Goal: Information Seeking & Learning: Compare options

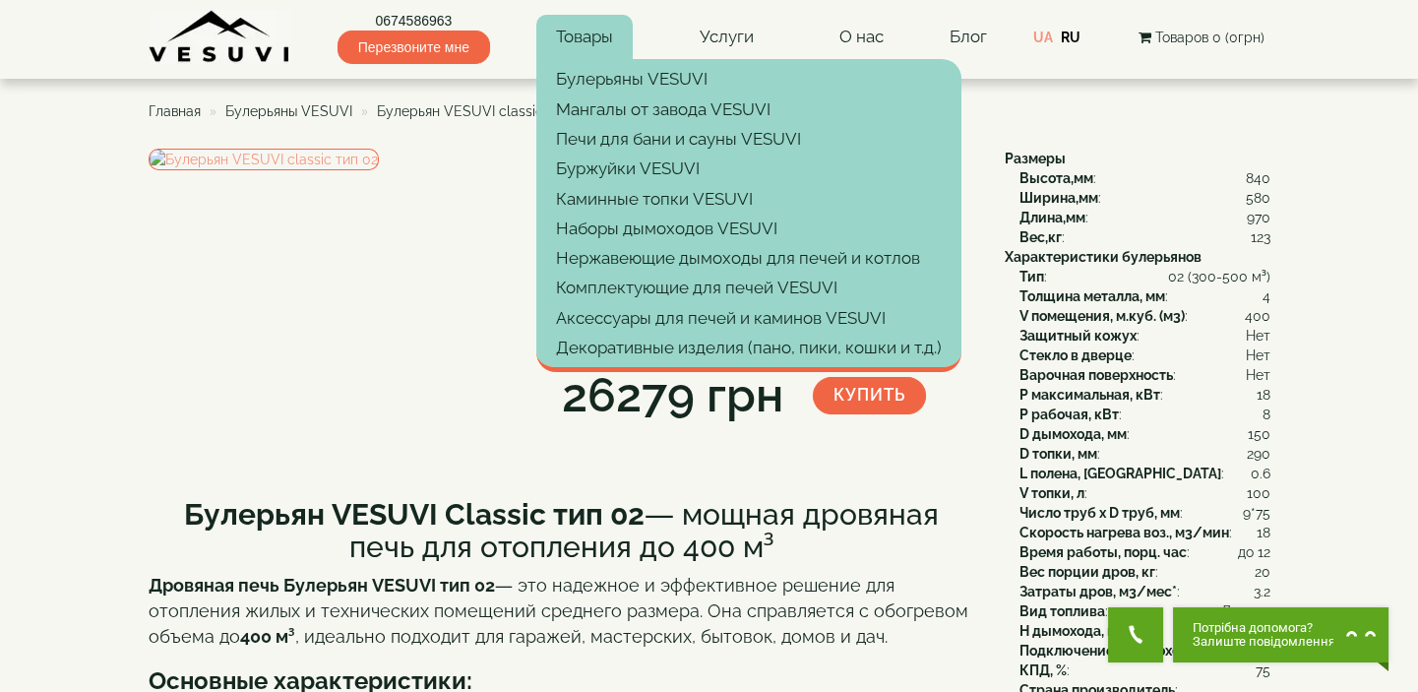
click at [602, 29] on link "Товары" at bounding box center [584, 37] width 96 height 45
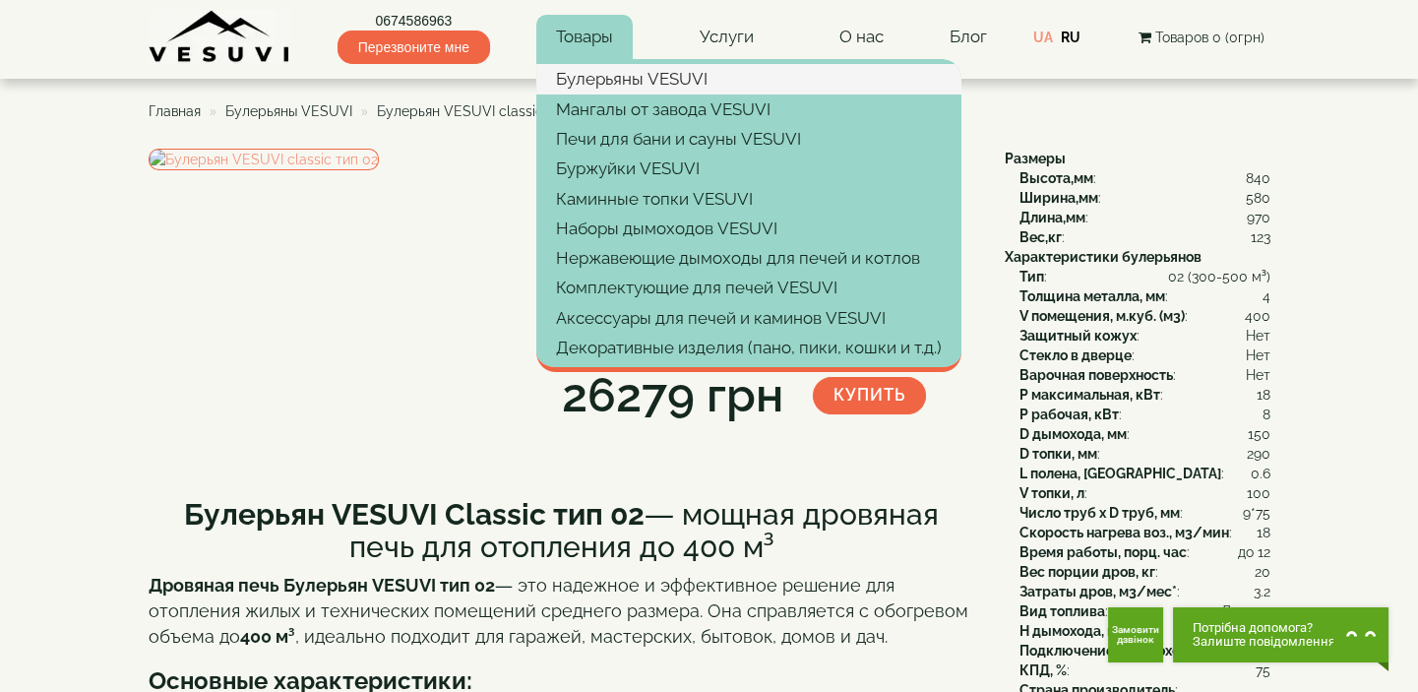
click at [658, 79] on link "Булерьяны VESUVI" at bounding box center [748, 79] width 425 height 30
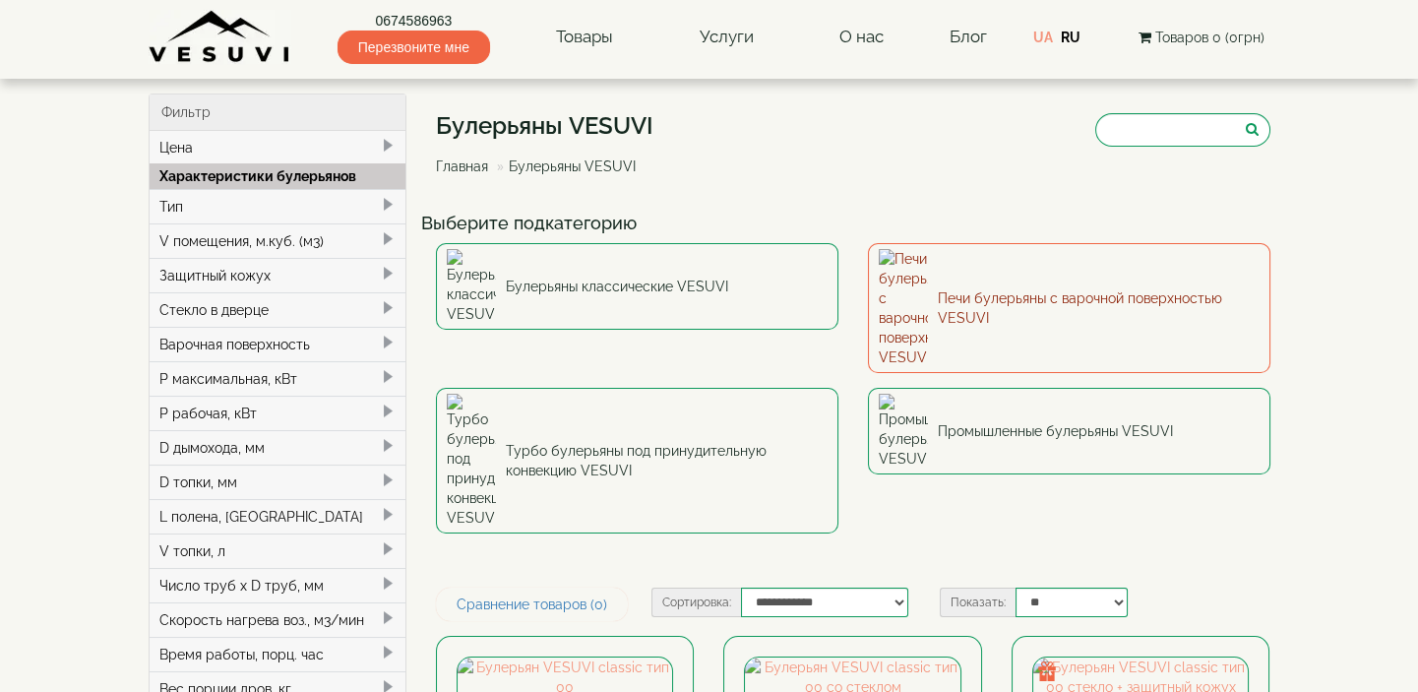
type input "*****"
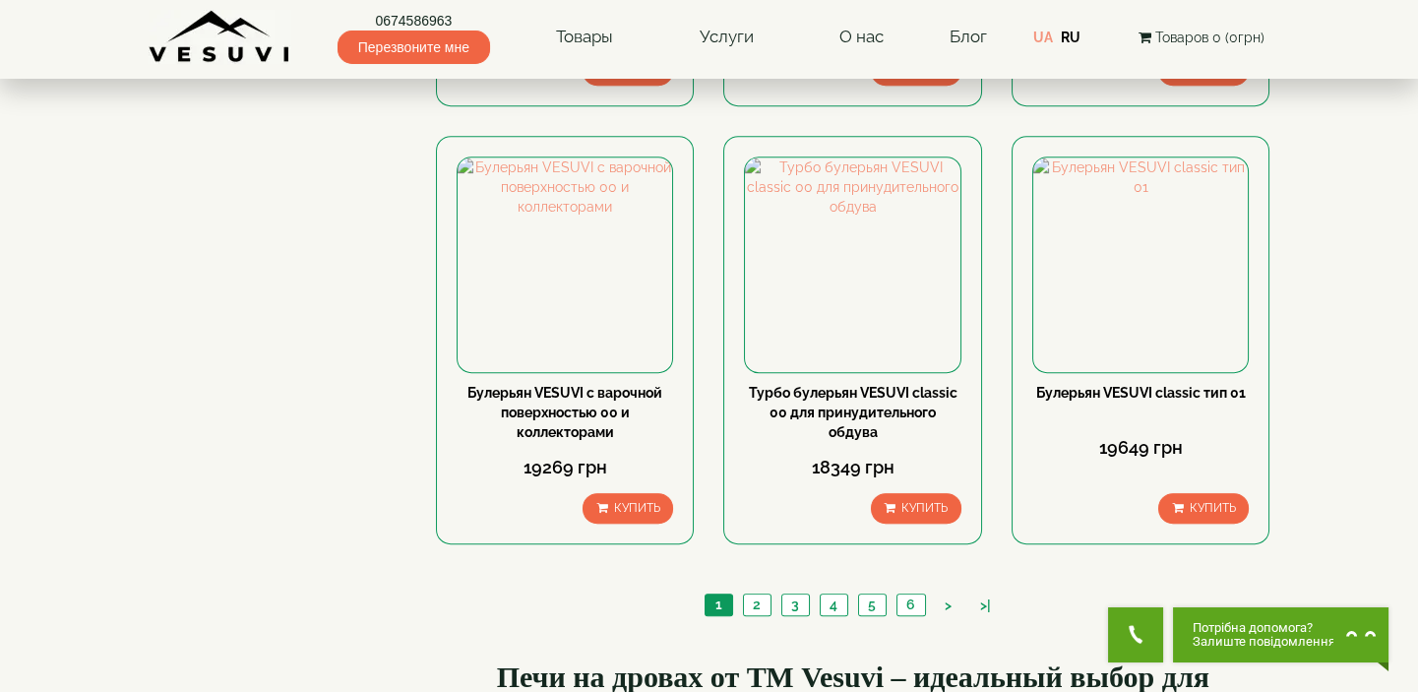
scroll to position [2236, 0]
click at [760, 594] on link "2" at bounding box center [757, 604] width 28 height 21
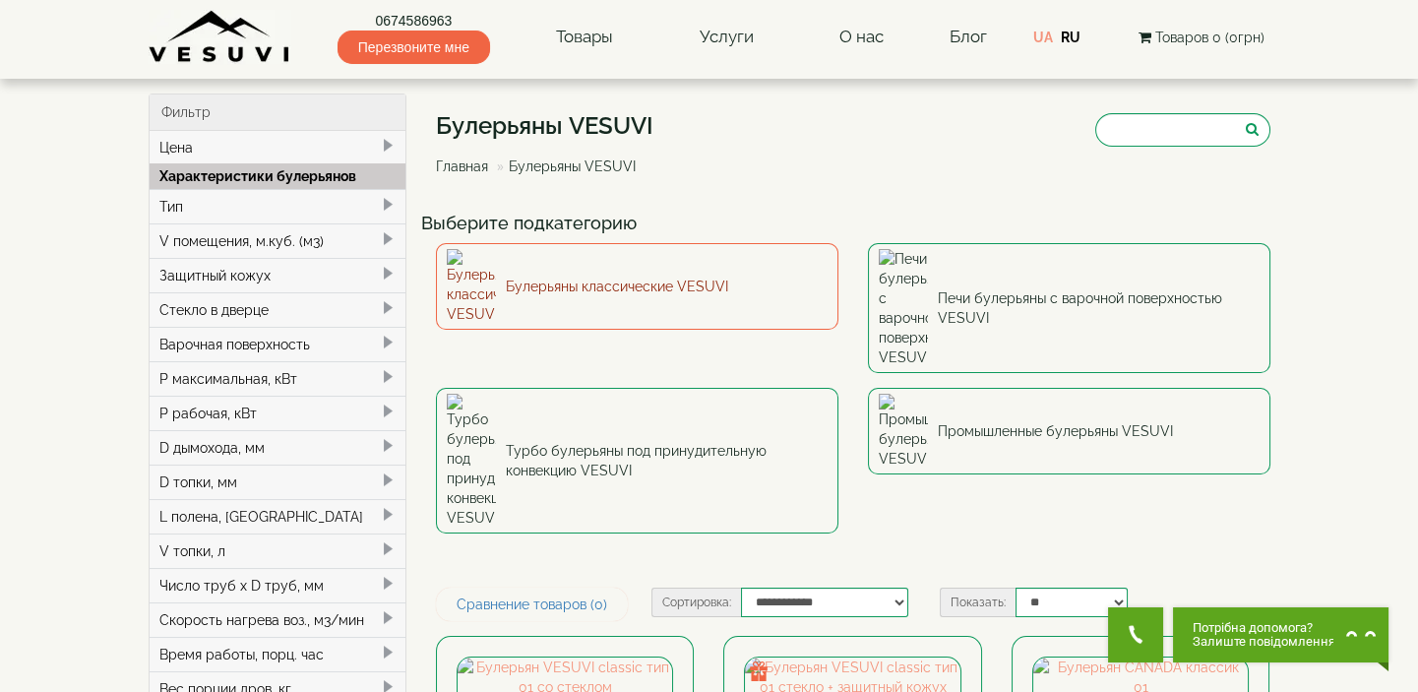
click at [724, 276] on link "Булерьяны классические VESUVI" at bounding box center [637, 286] width 403 height 87
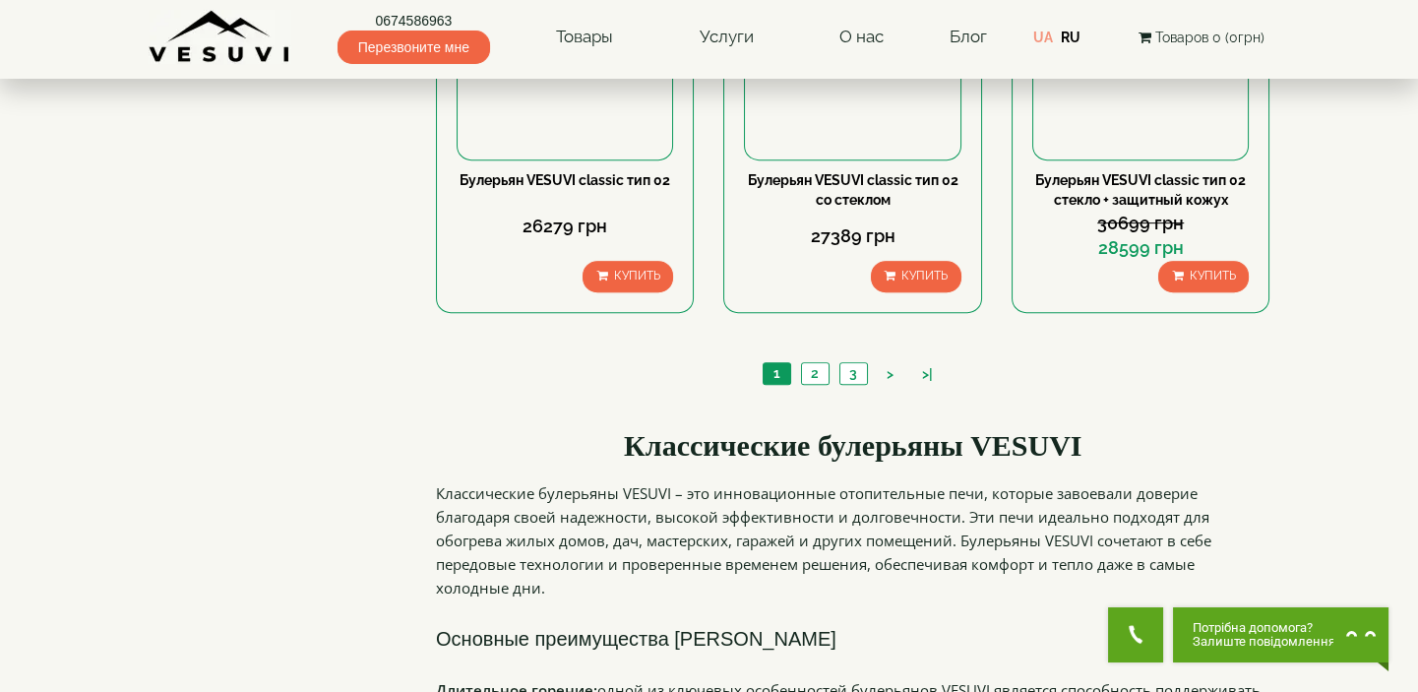
scroll to position [2057, 0]
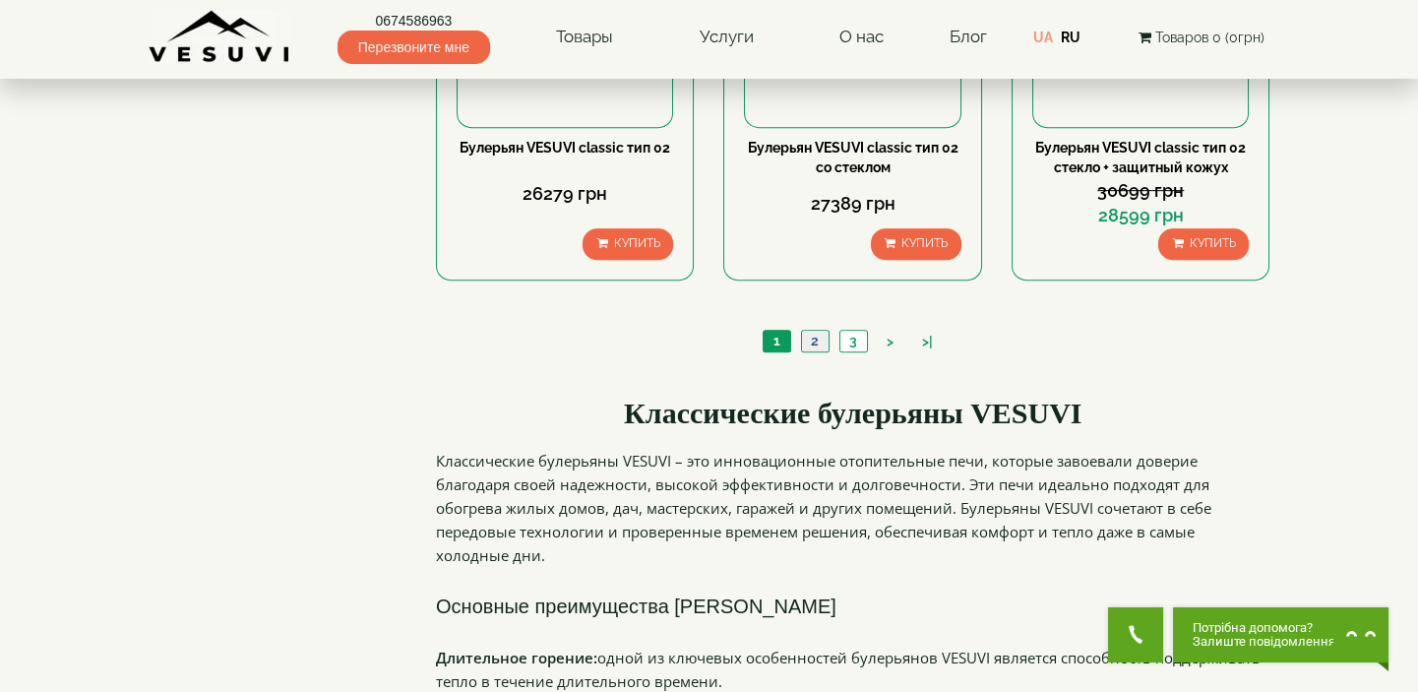
click at [816, 338] on link "2" at bounding box center [815, 341] width 28 height 21
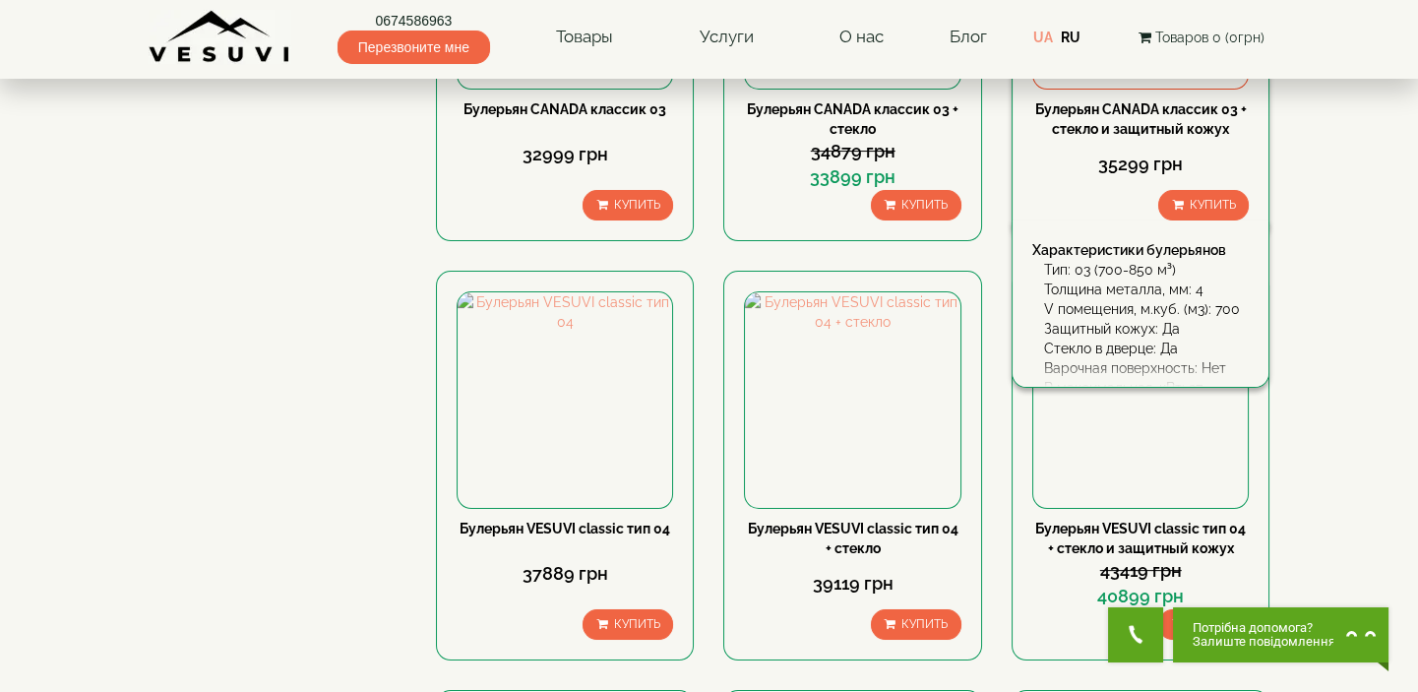
scroll to position [1342, 0]
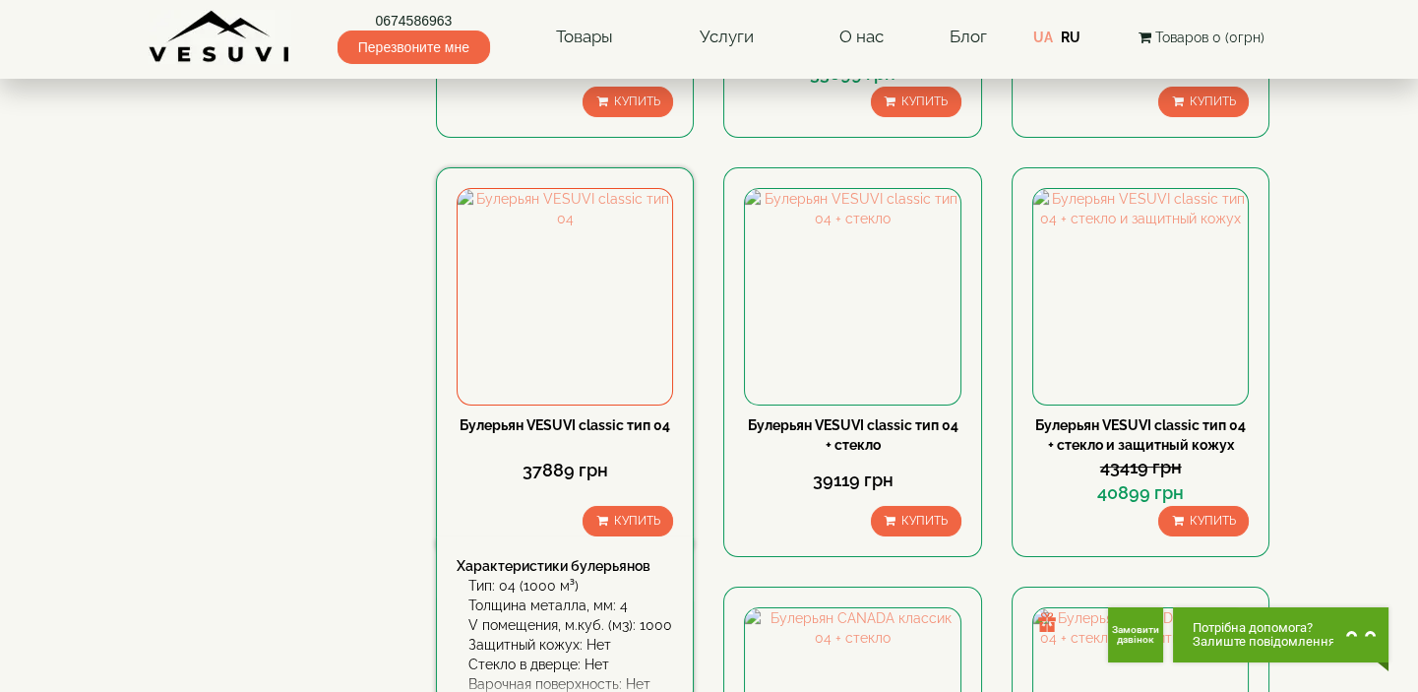
click at [615, 420] on link "Булерьян VESUVI classic тип 04" at bounding box center [565, 425] width 211 height 16
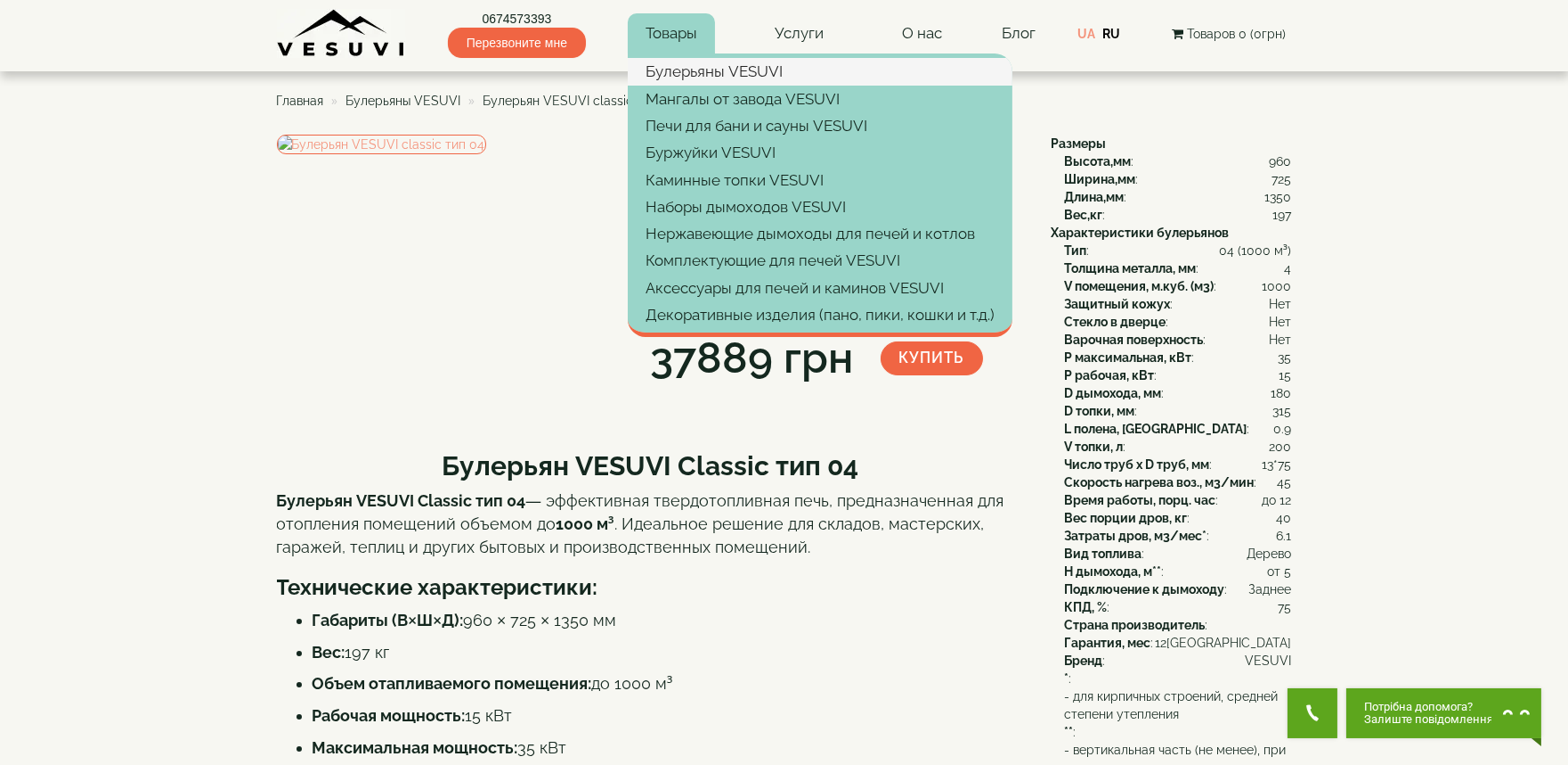
click at [688, 66] on link "Булерьяны VESUVI" at bounding box center [820, 72] width 385 height 27
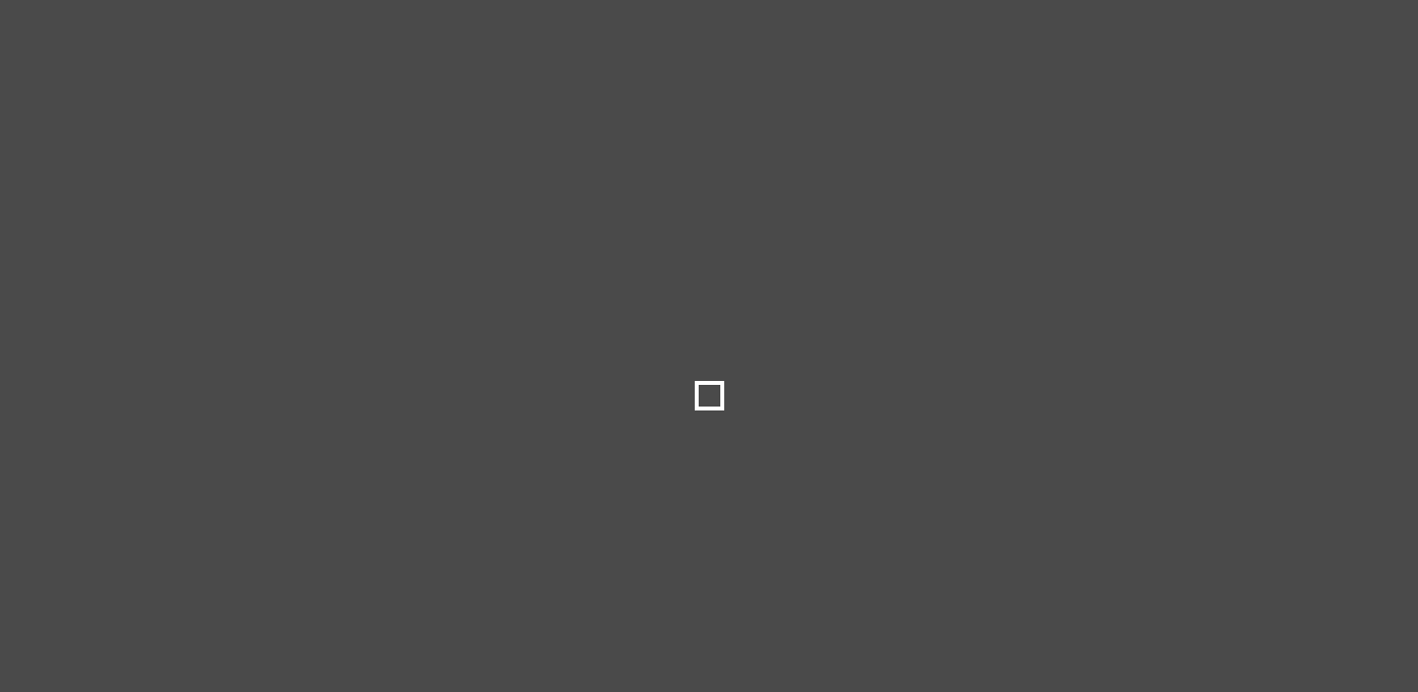
select select
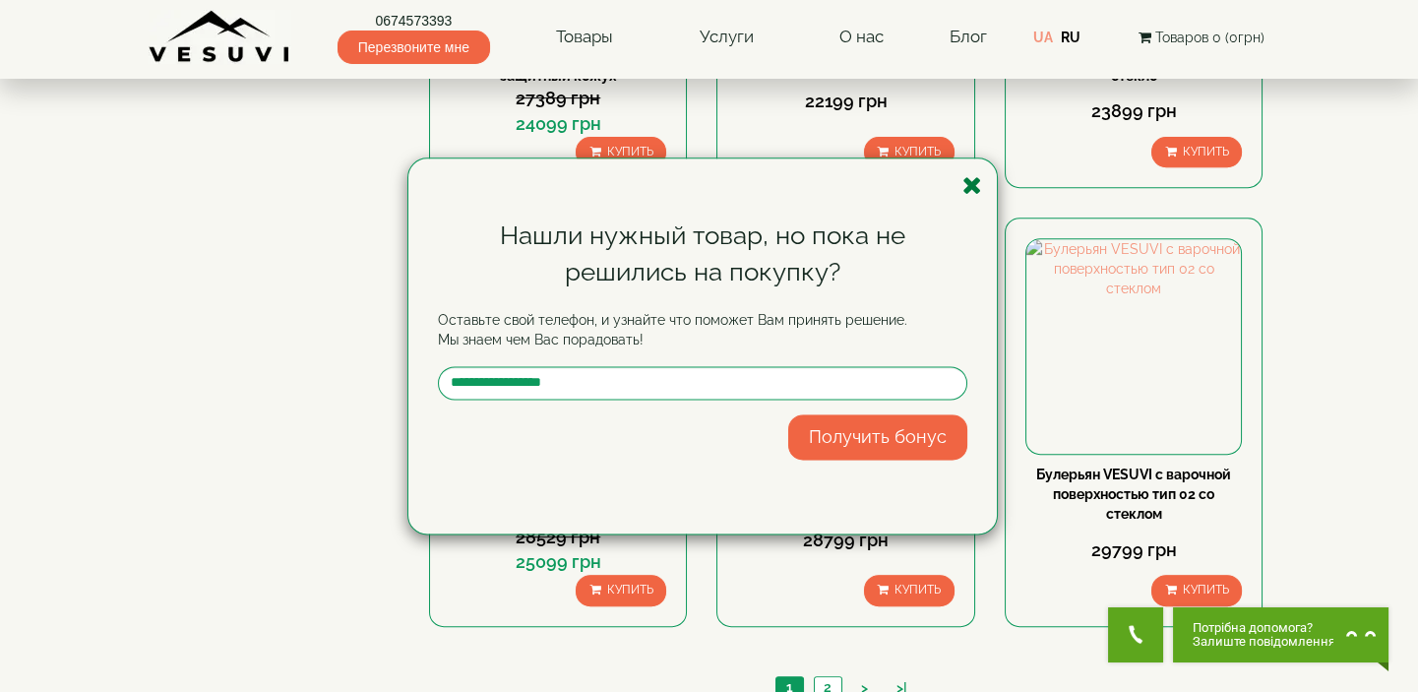
click at [973, 179] on icon "button" at bounding box center [973, 185] width 20 height 25
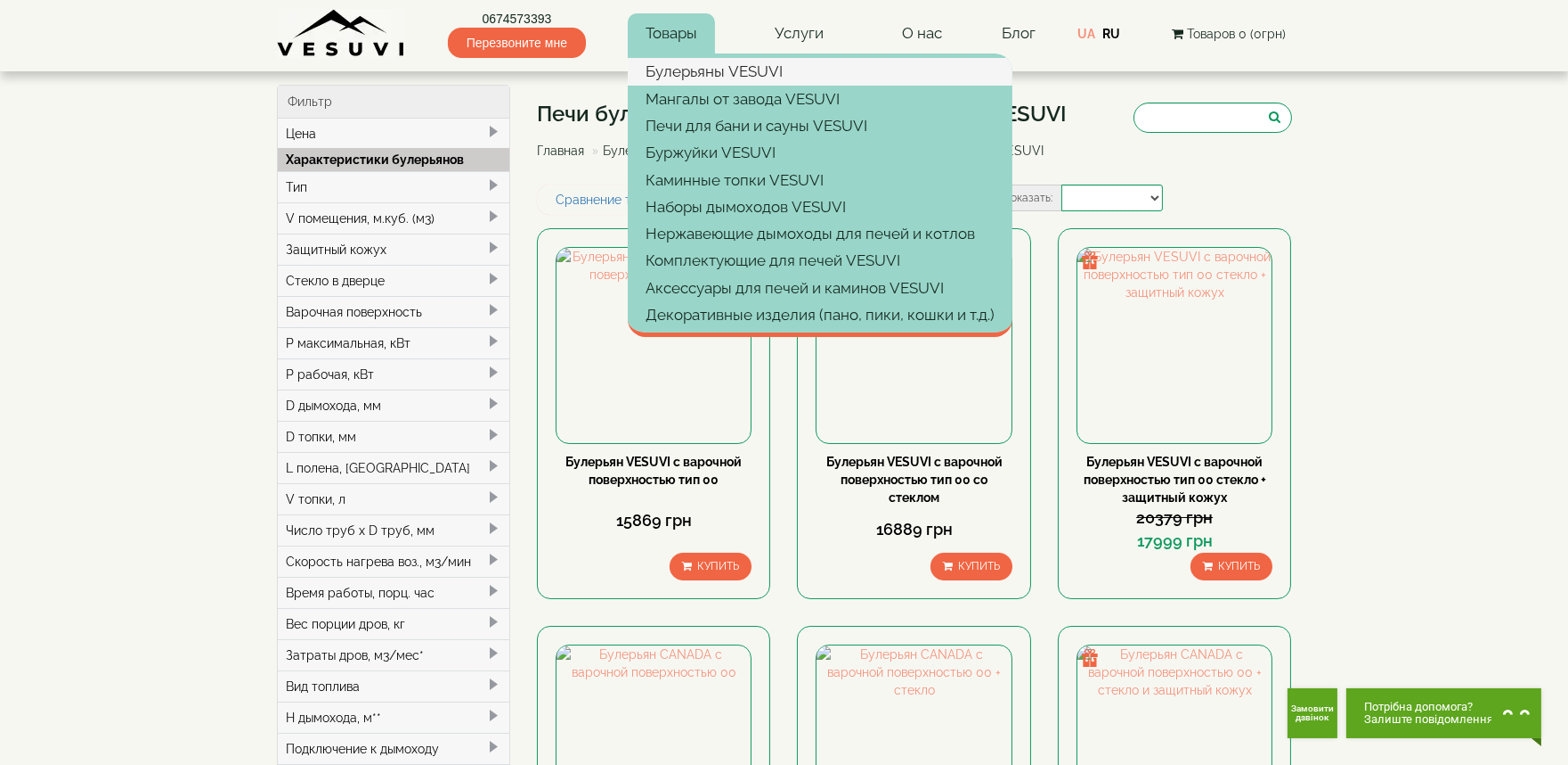
click at [709, 68] on link "Булерьяны VESUVI" at bounding box center [820, 72] width 385 height 27
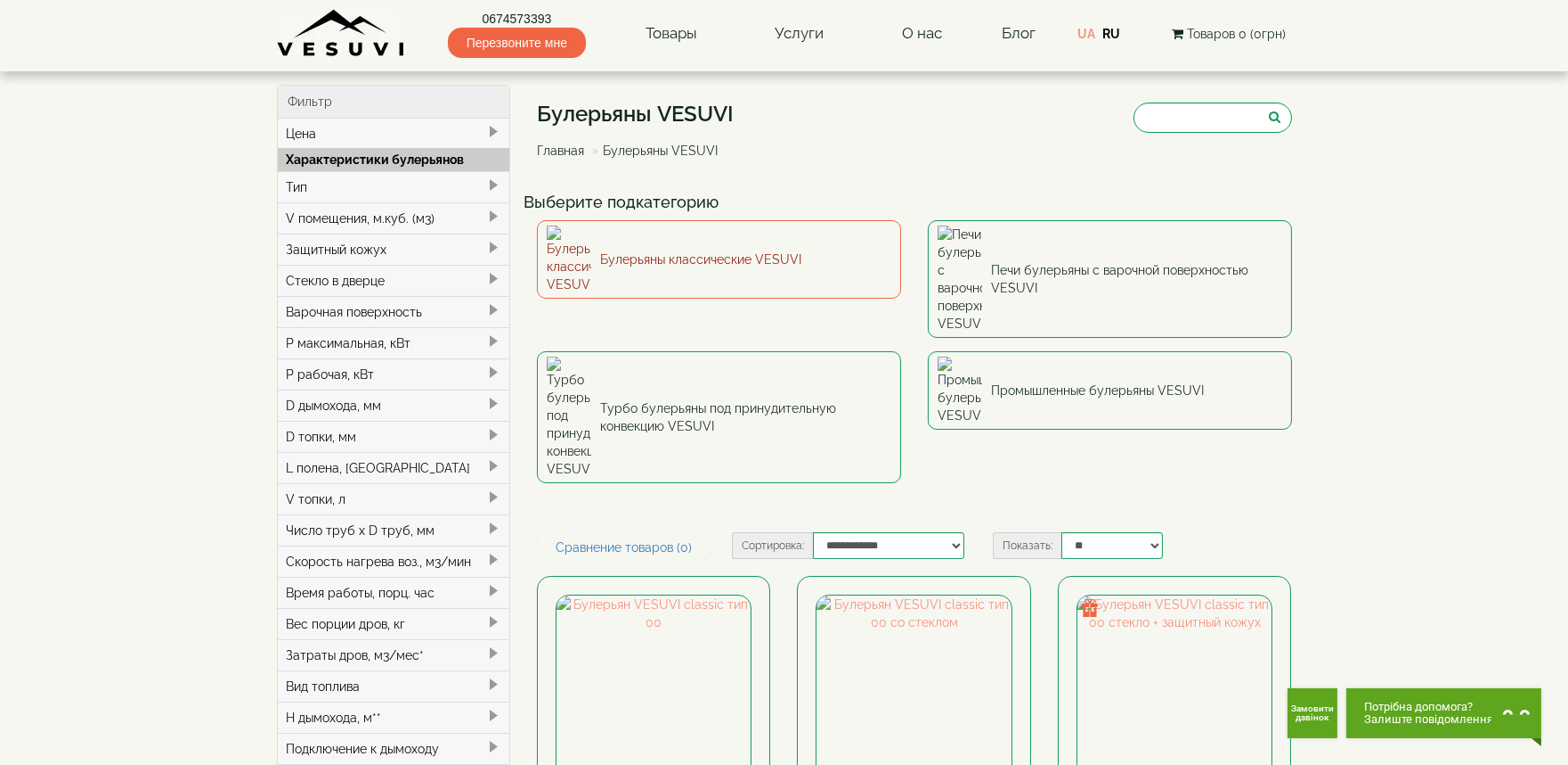
click at [797, 246] on link "Булерьяны классические VESUVI" at bounding box center [719, 259] width 365 height 79
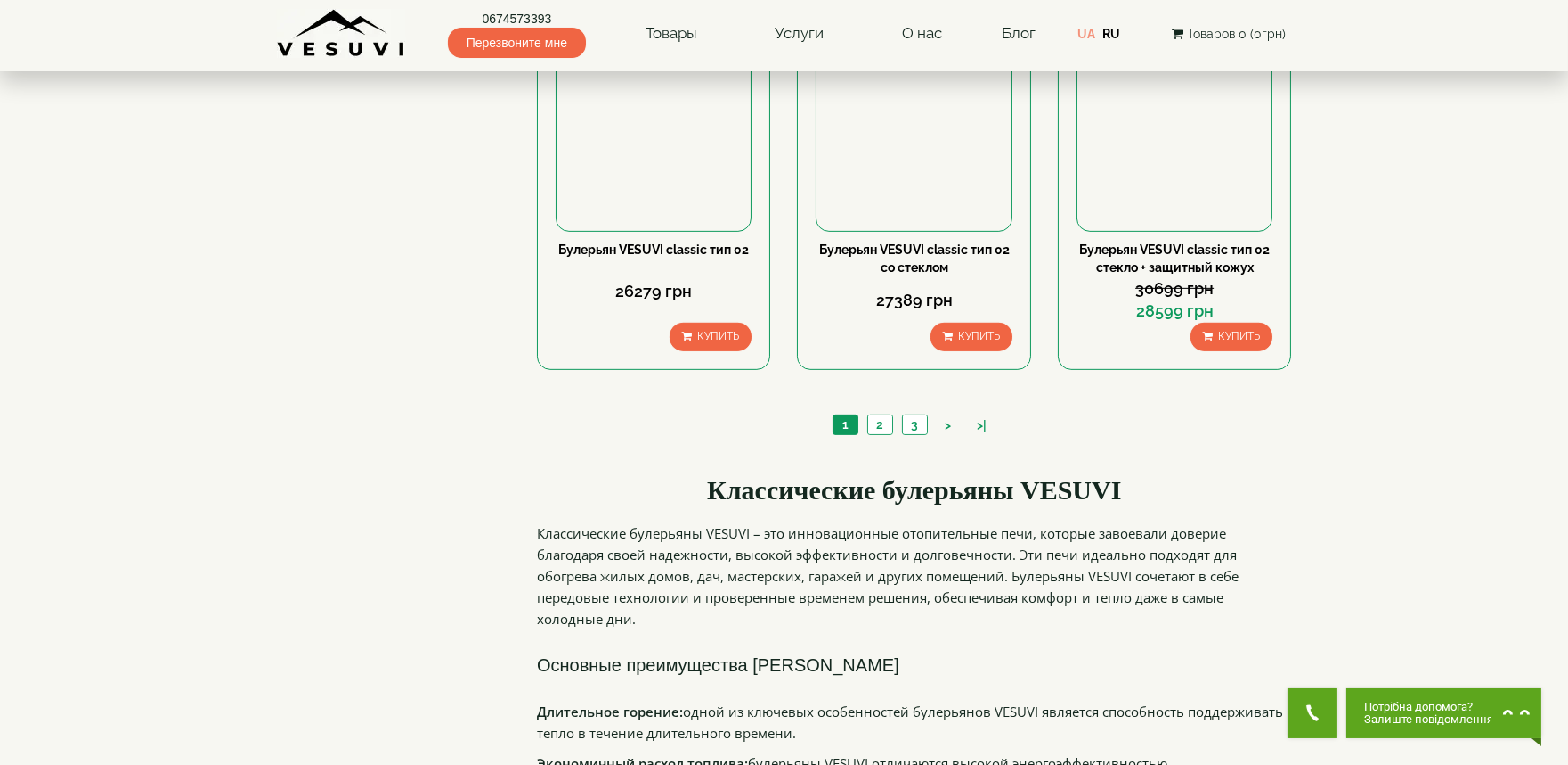
scroll to position [1783, 0]
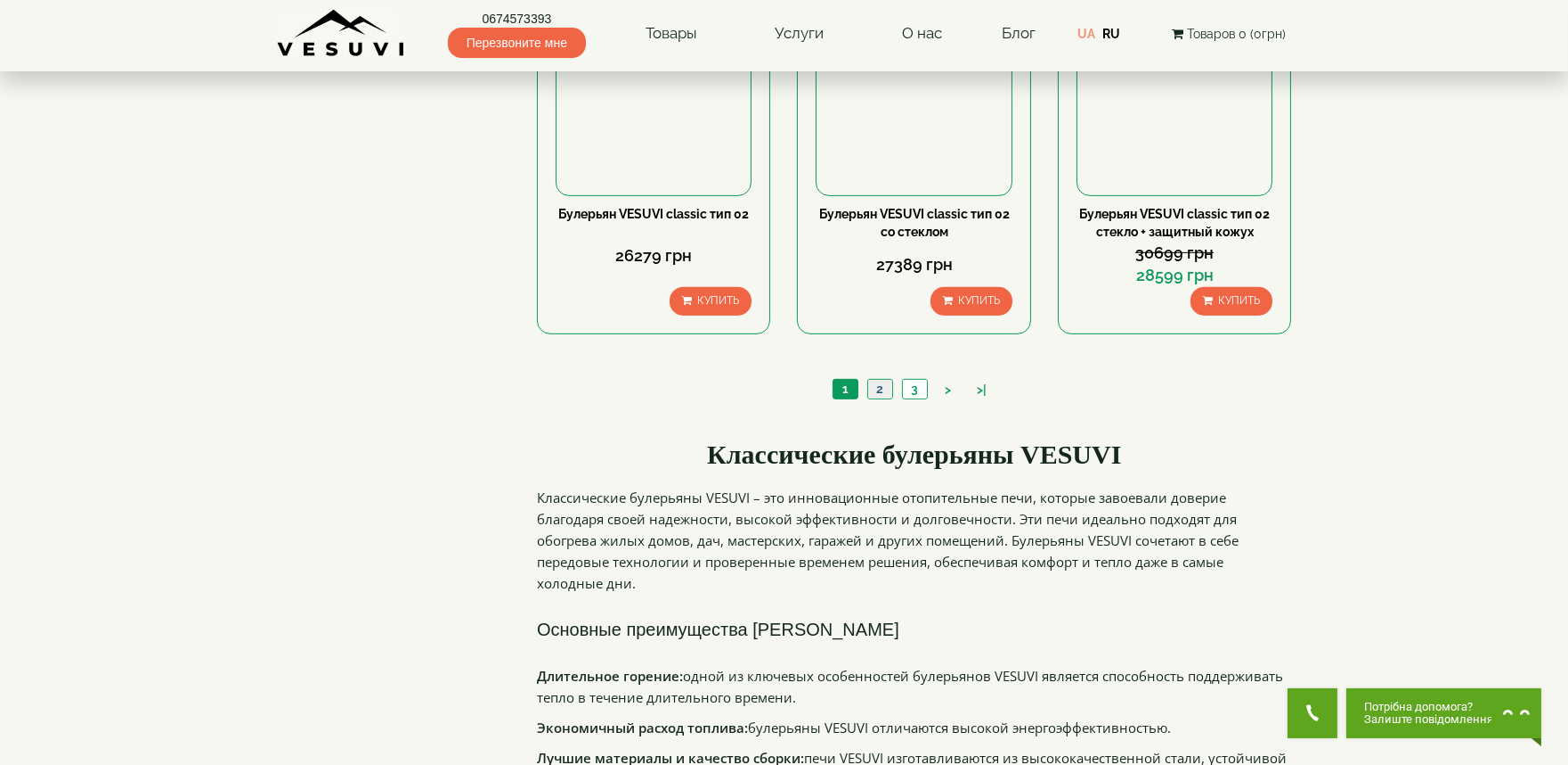
click at [879, 393] on link "2" at bounding box center [880, 388] width 25 height 19
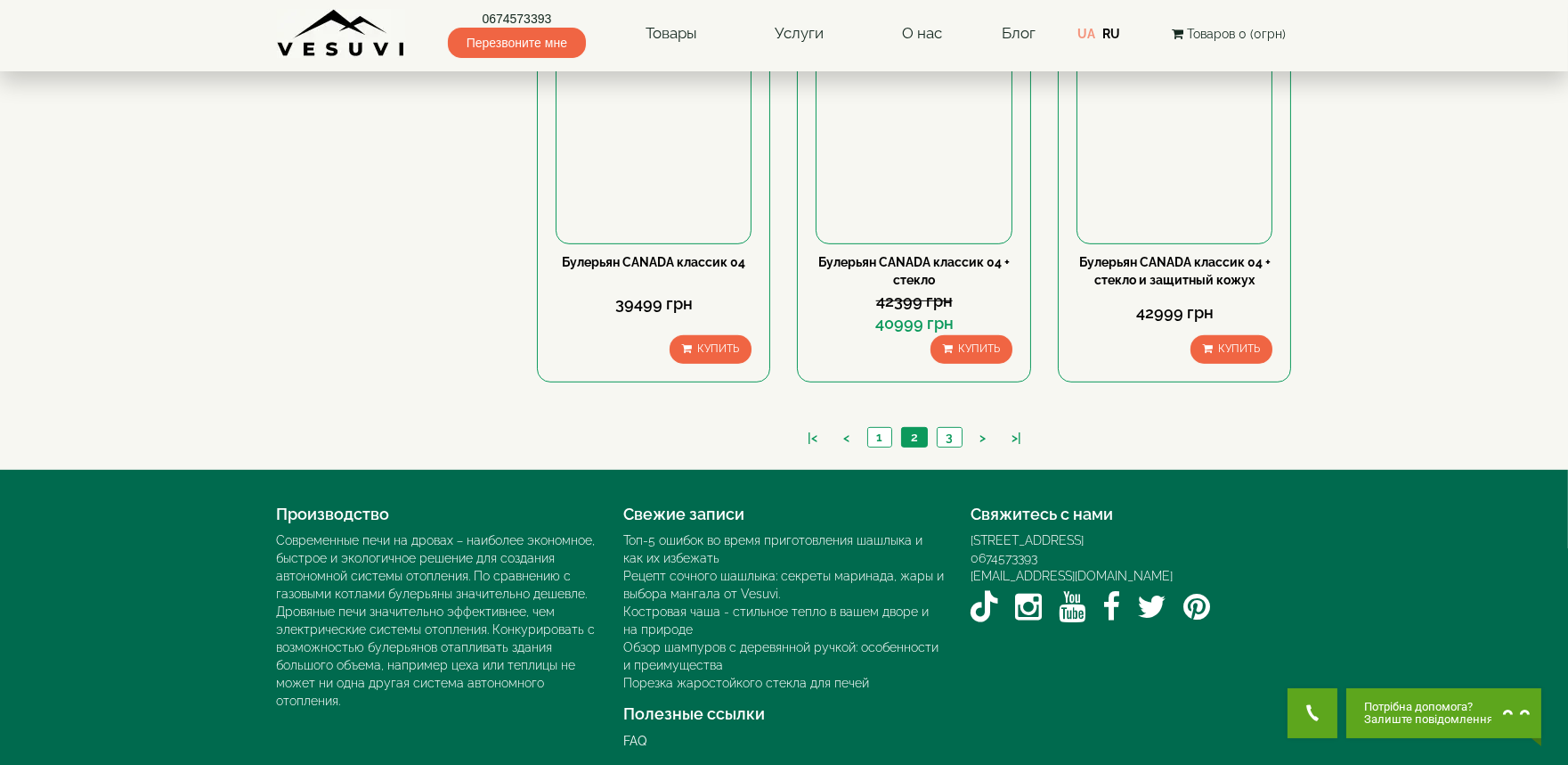
scroll to position [1729, 0]
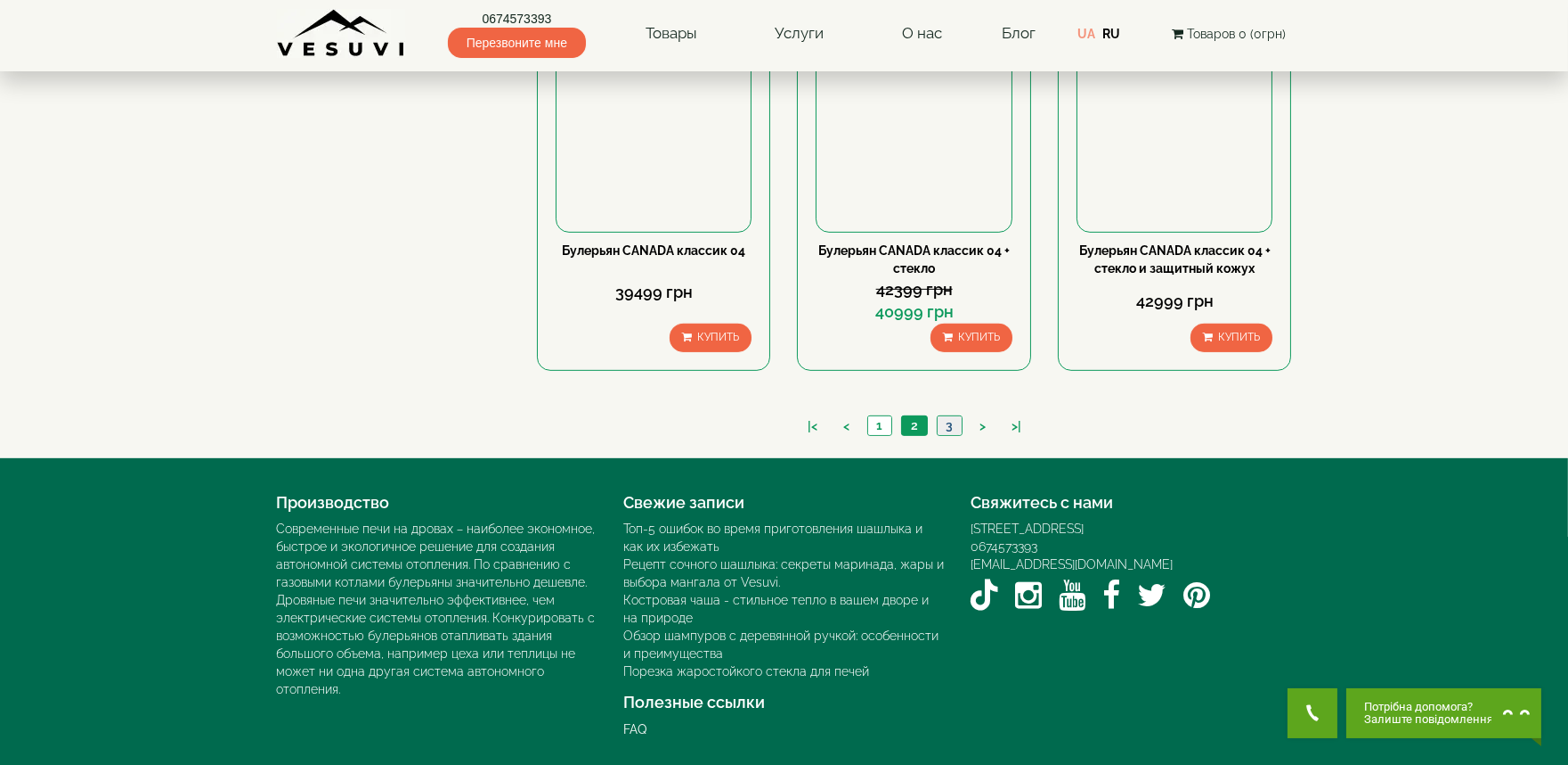
click at [951, 425] on link "3" at bounding box center [949, 426] width 25 height 19
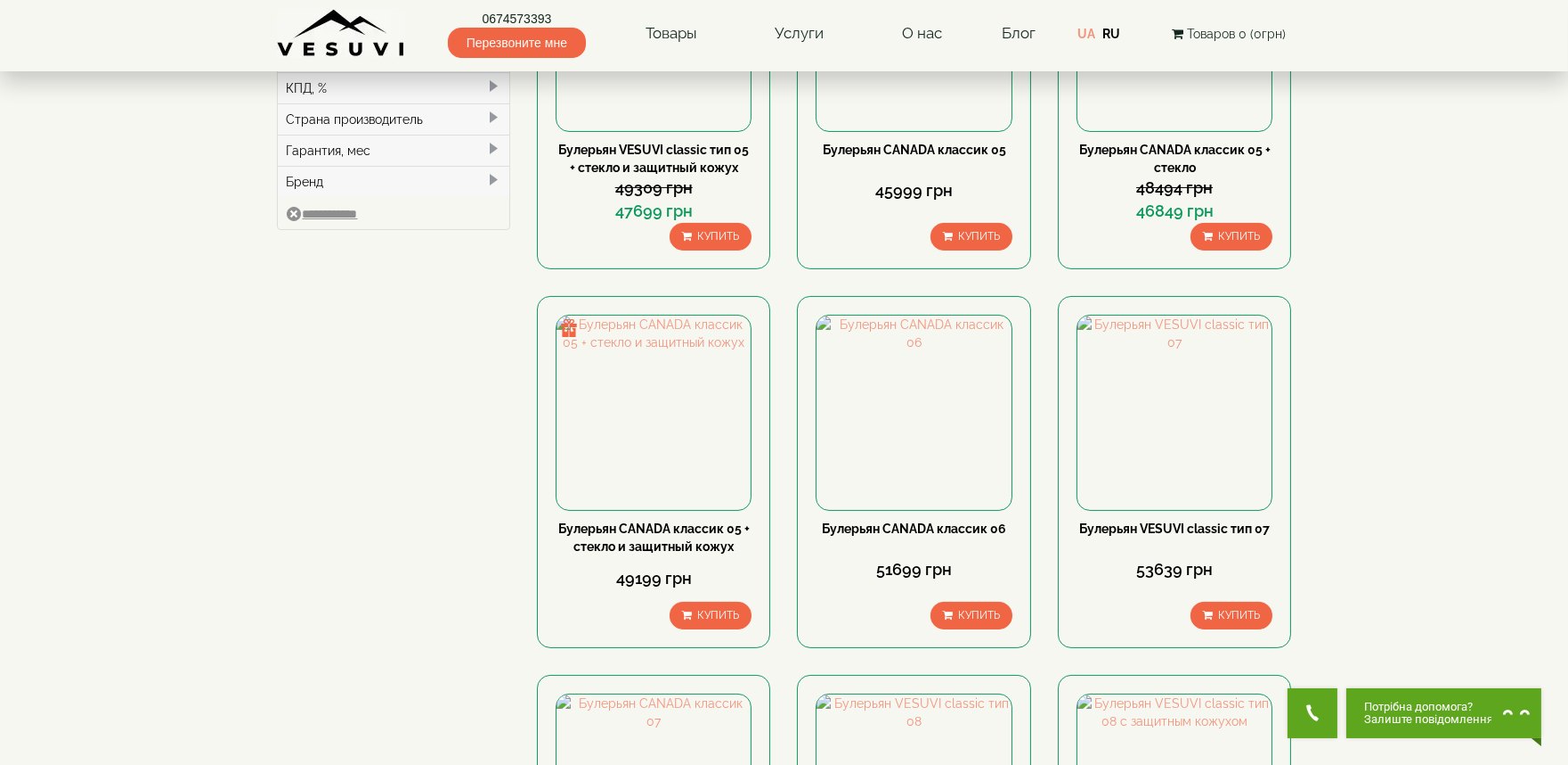
scroll to position [693, 0]
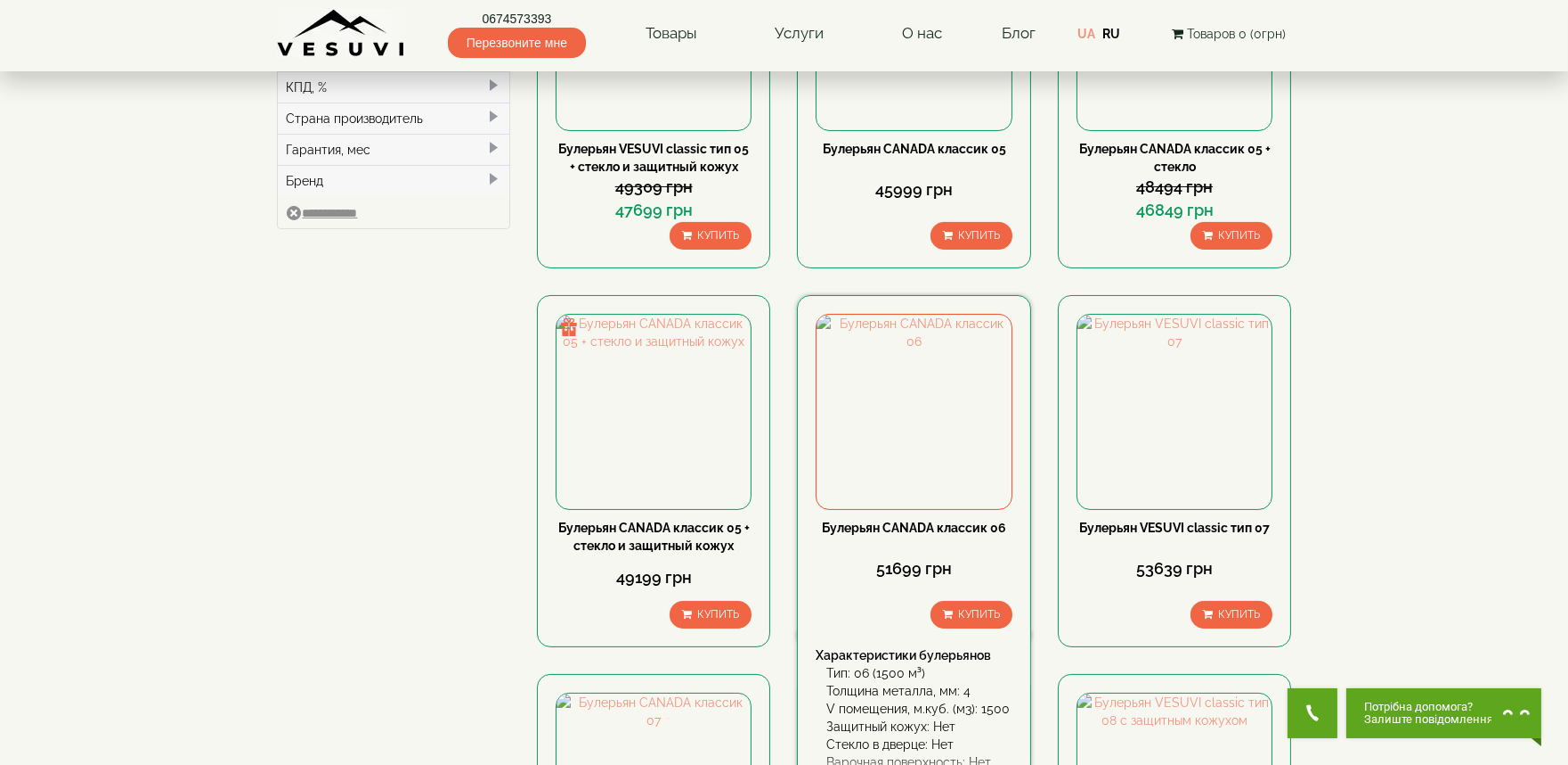
click at [957, 524] on link "Булерьян CANADA классик 06" at bounding box center [915, 528] width 185 height 14
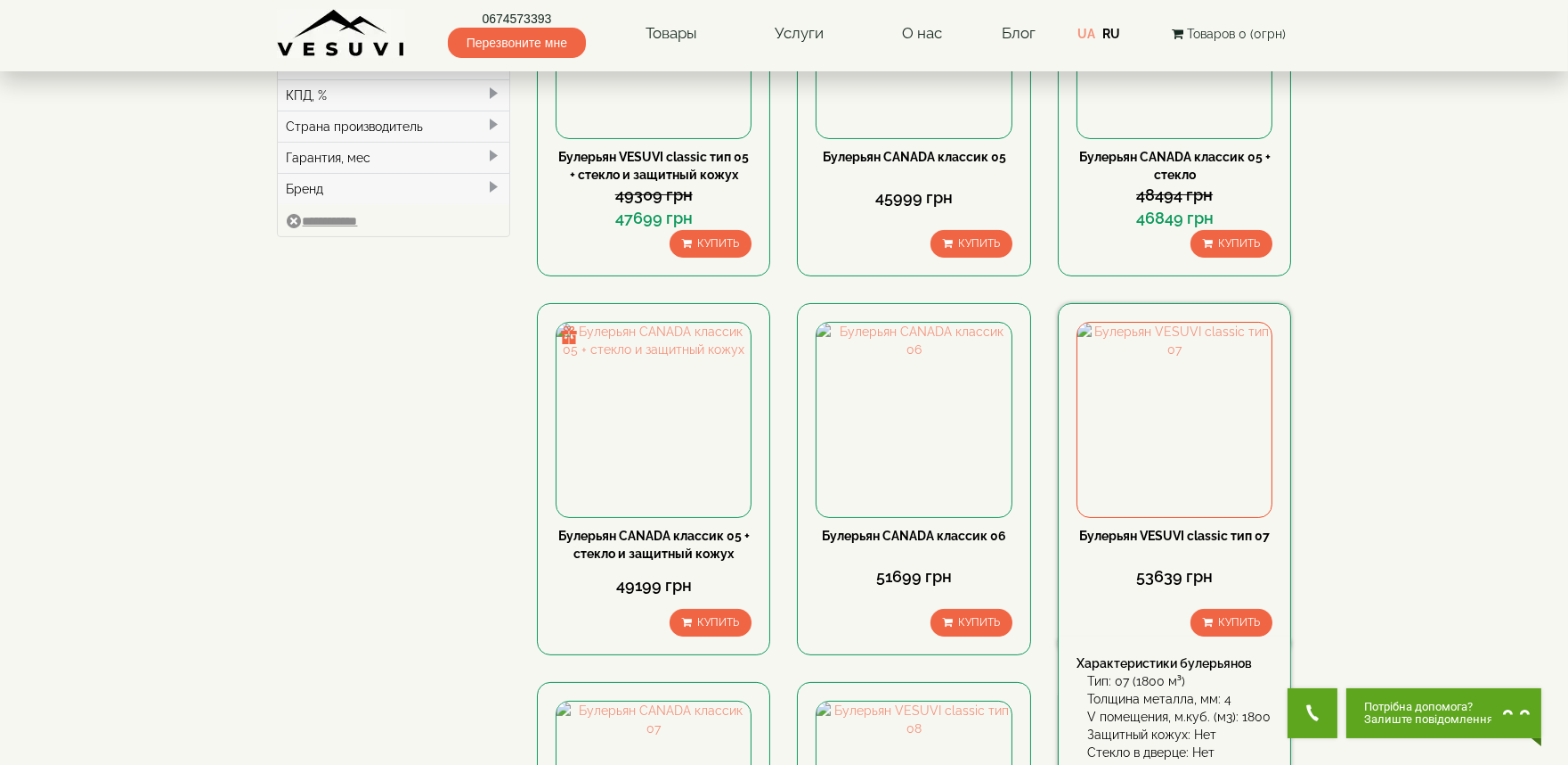
click at [1195, 529] on link "Булерьян VESUVI classic тип 07" at bounding box center [1174, 536] width 191 height 14
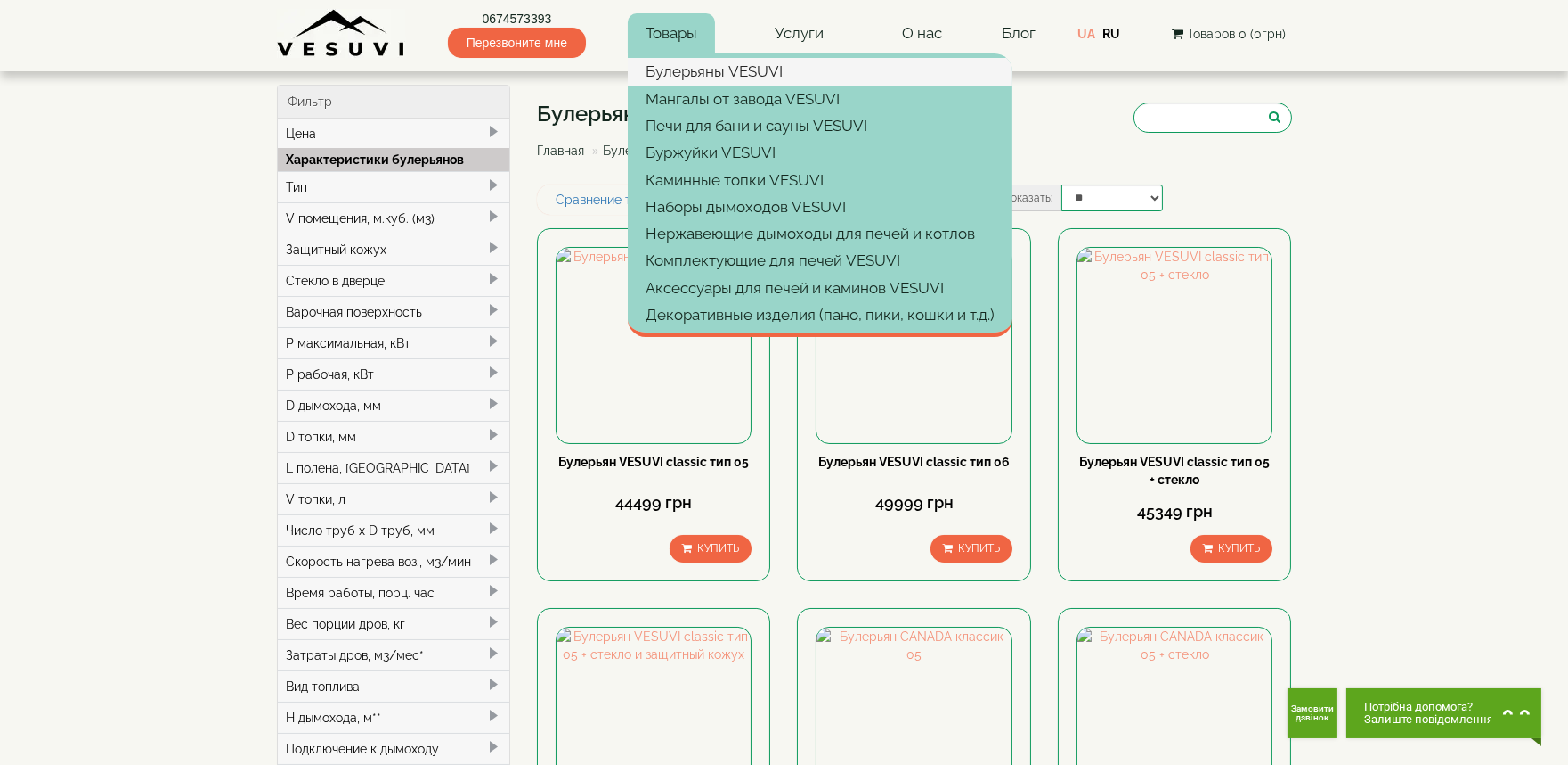
click at [689, 72] on link "Булерьяны VESUVI" at bounding box center [820, 72] width 385 height 27
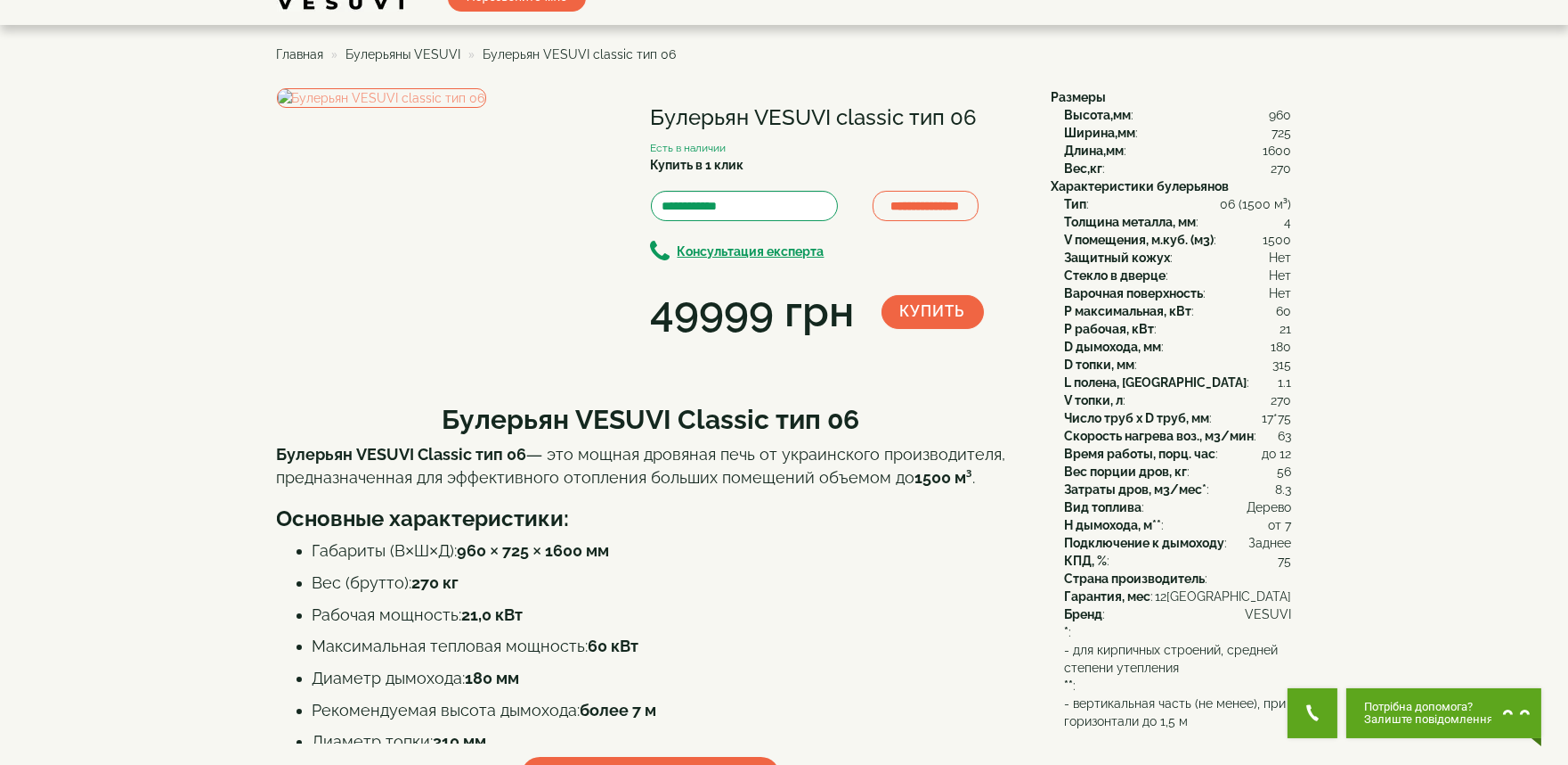
scroll to position [48, 0]
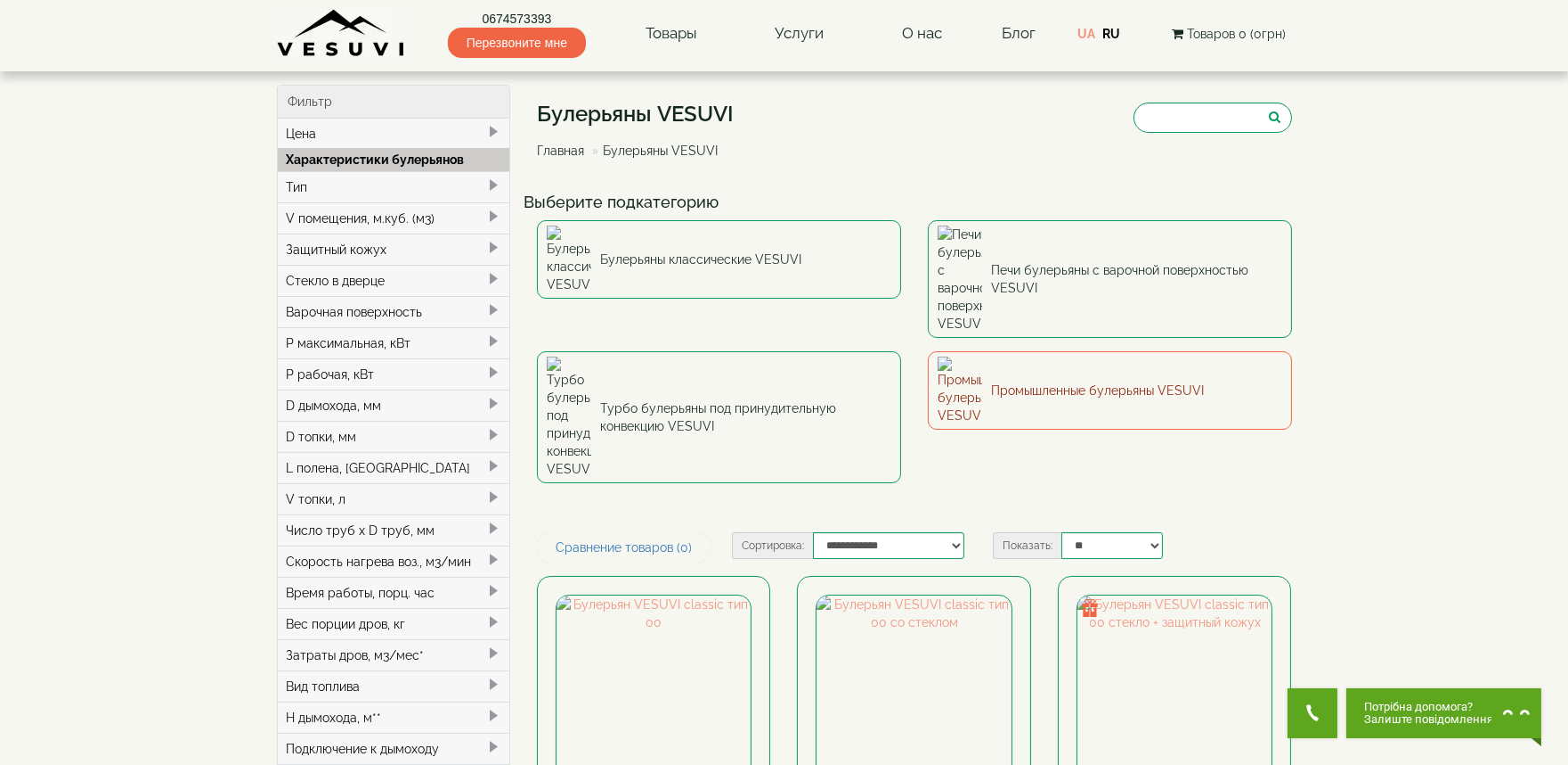
click at [1017, 351] on link "Промышленные булерьяны VESUVI" at bounding box center [1110, 390] width 365 height 79
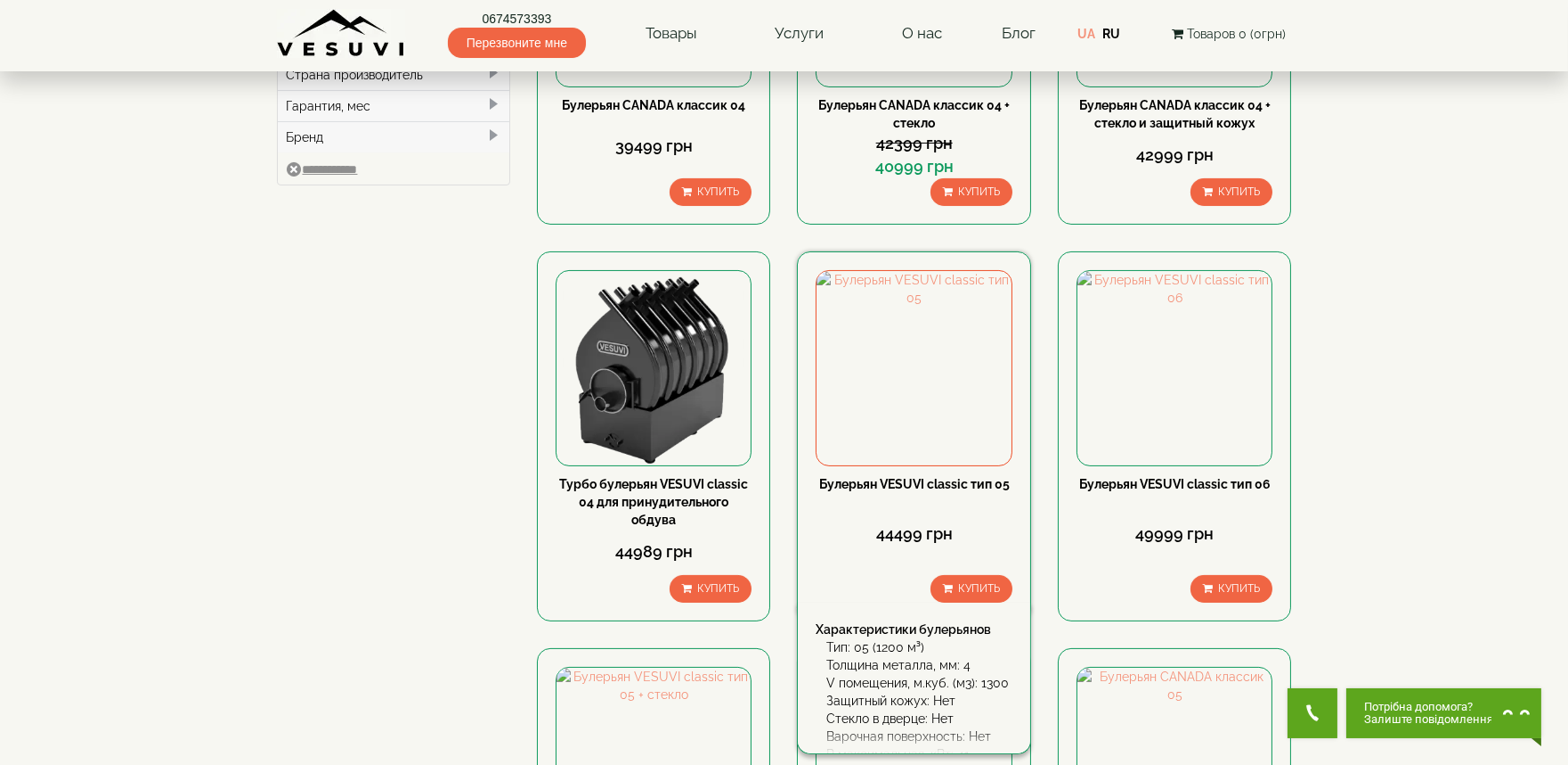
scroll to position [693, 0]
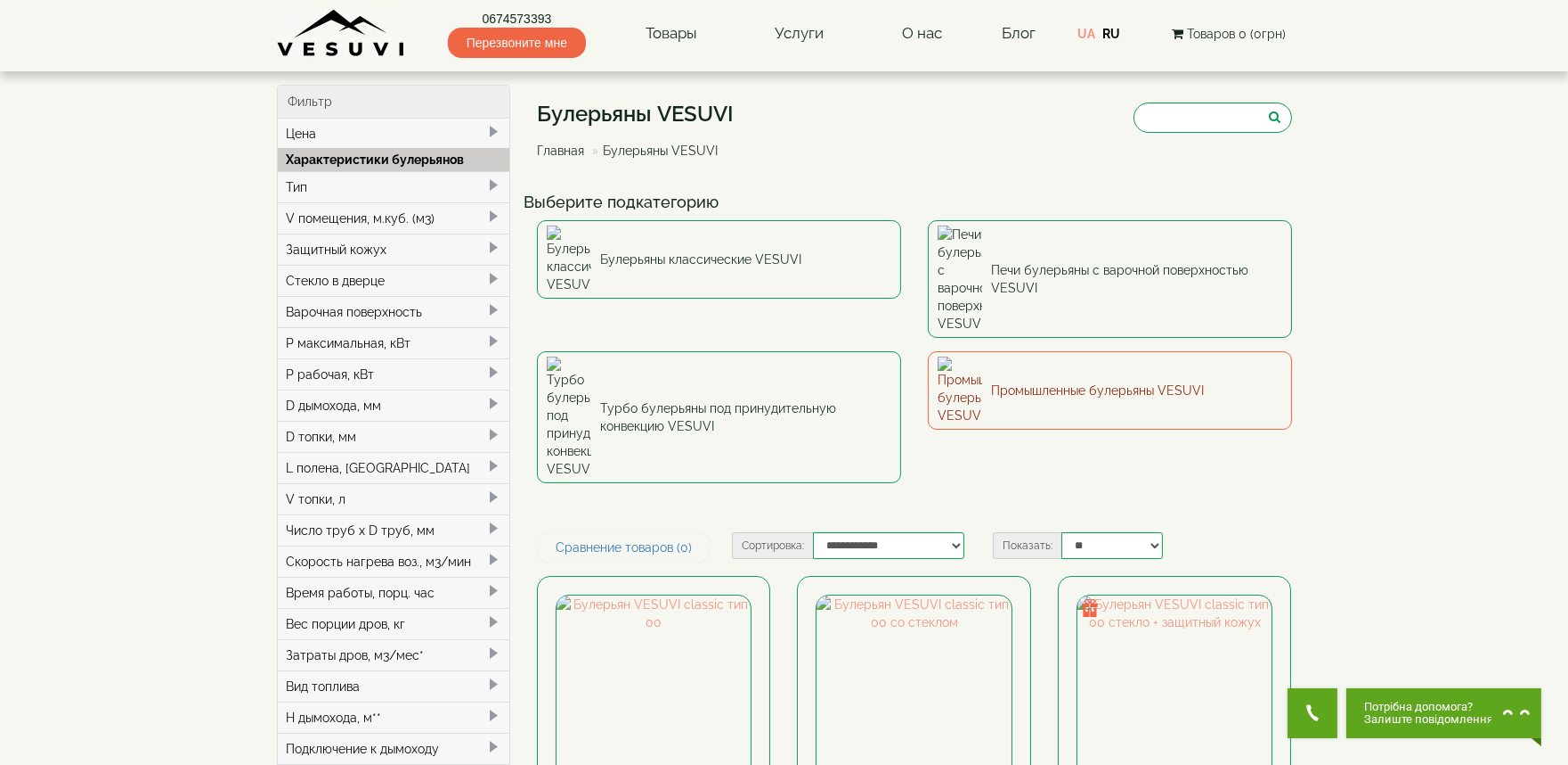
click at [1078, 351] on link "Промышленные булерьяны VESUVI" at bounding box center [1110, 390] width 365 height 79
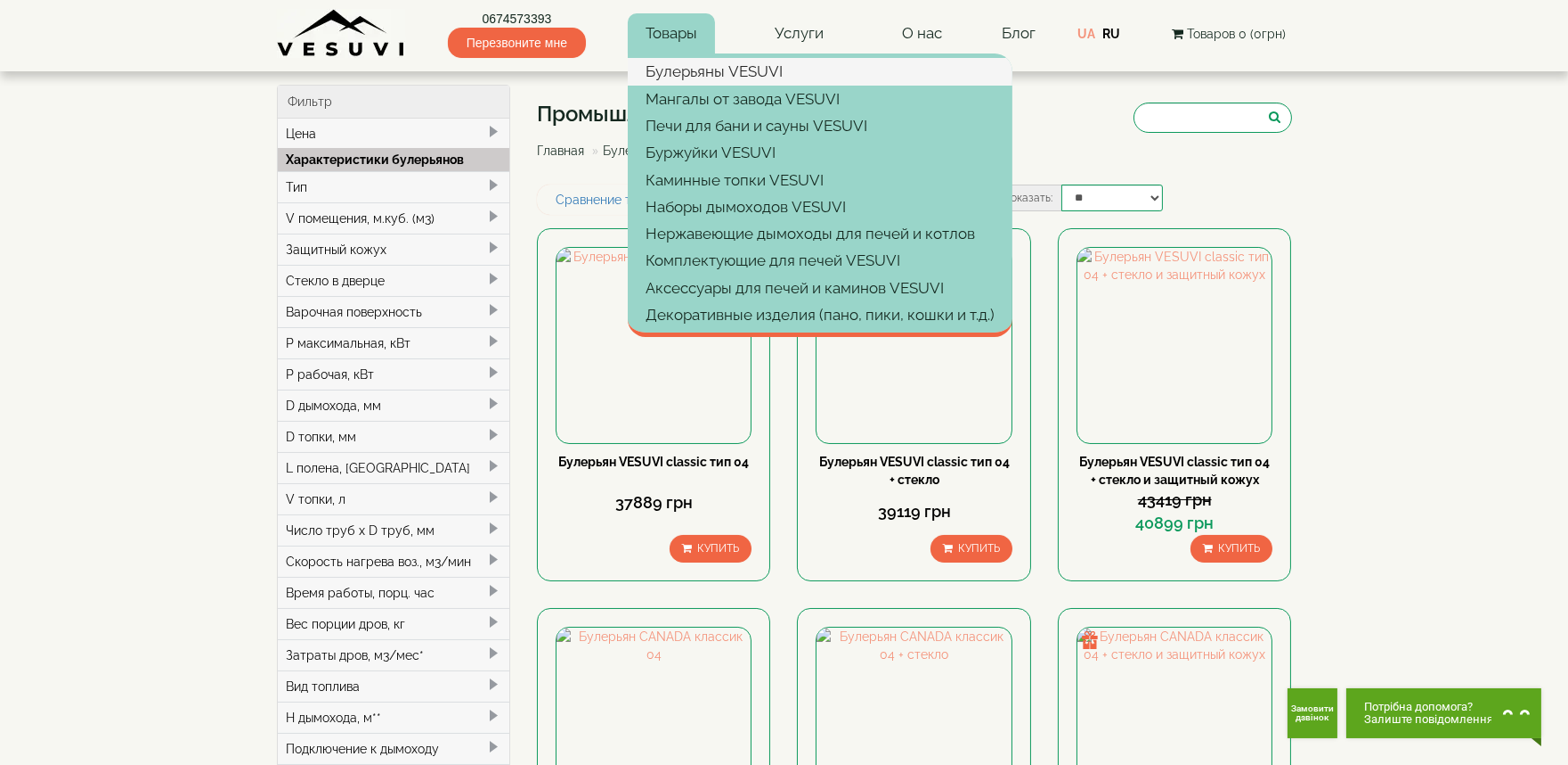
click at [693, 73] on link "Булерьяны VESUVI" at bounding box center [820, 72] width 385 height 27
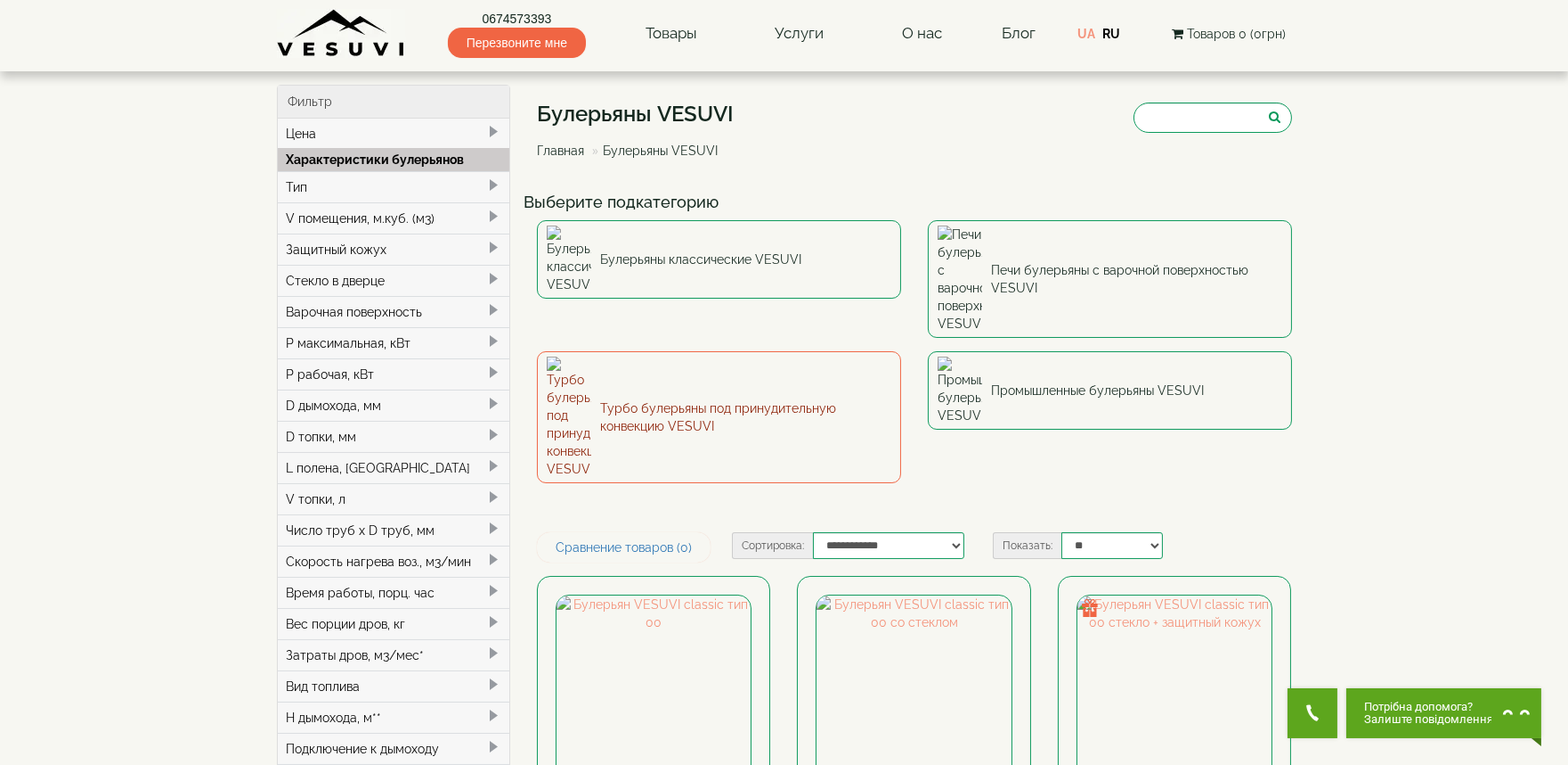
click at [698, 351] on link "Турбо булерьяны под принудительную конвекцию VESUVI" at bounding box center [719, 417] width 365 height 132
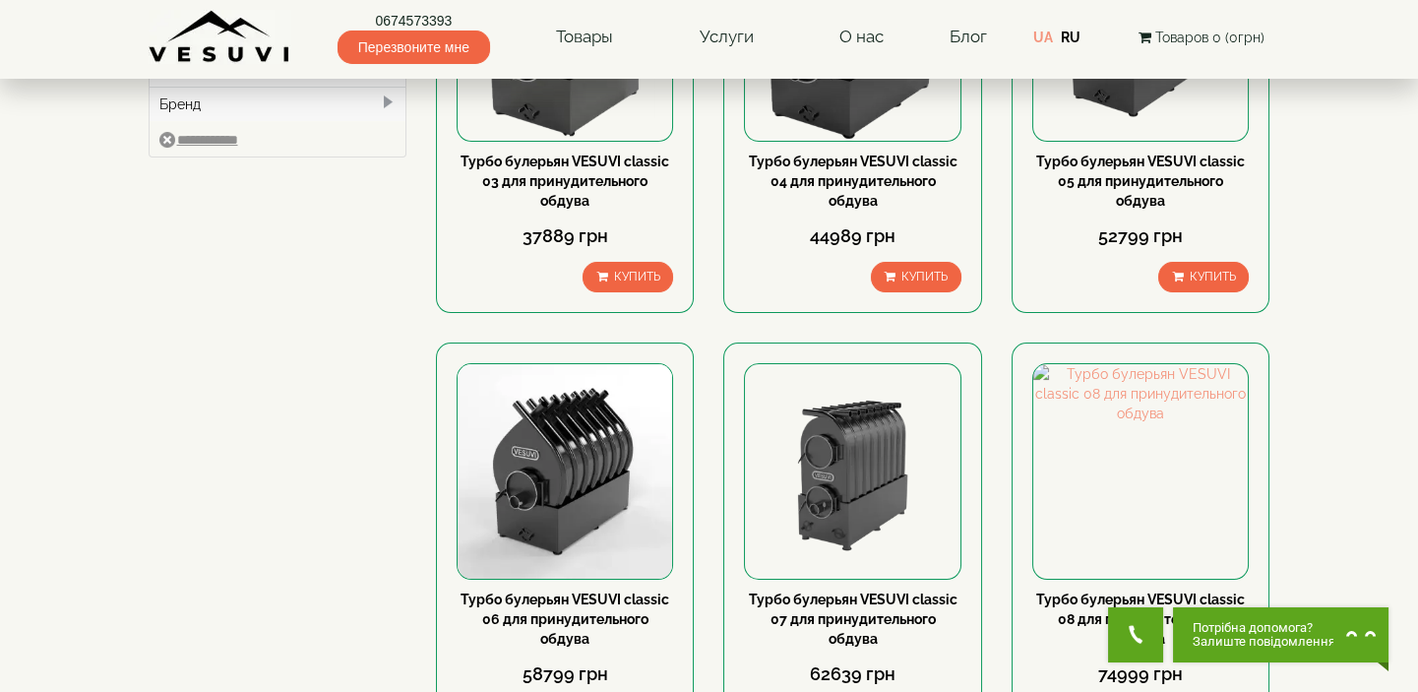
scroll to position [855, 0]
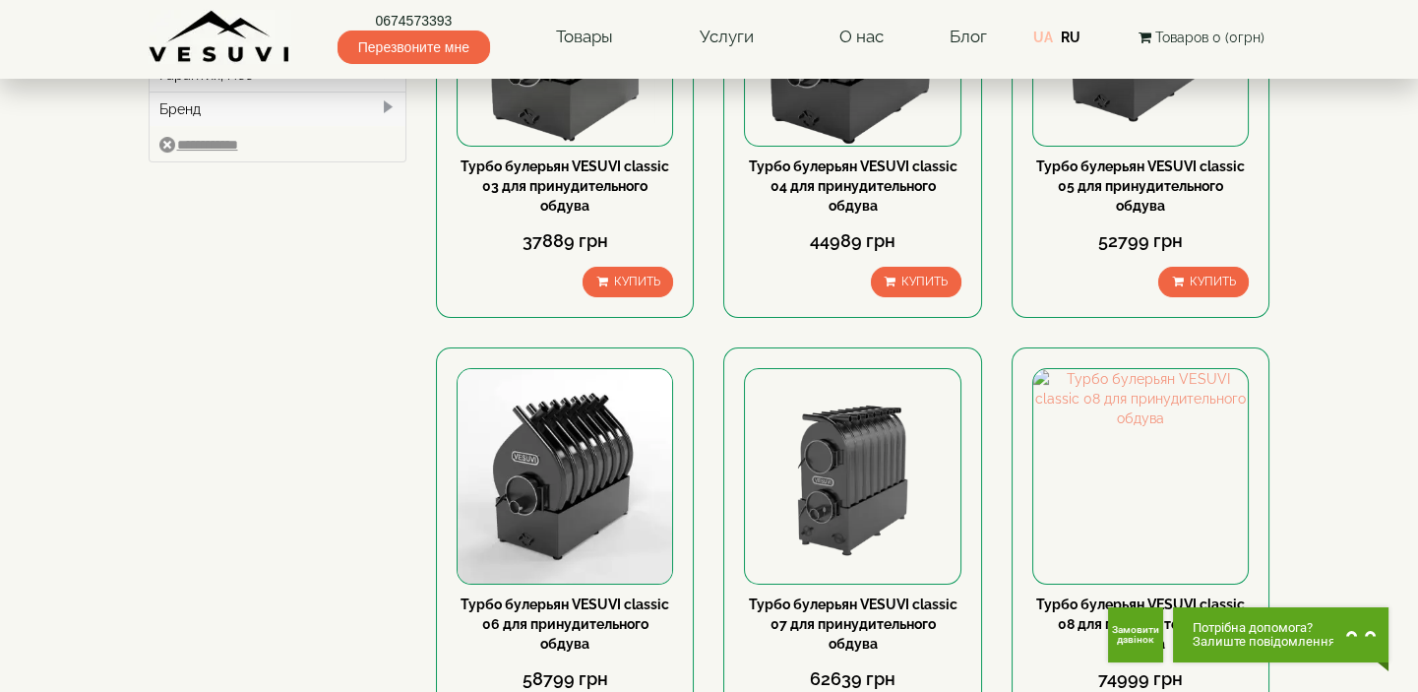
click at [1050, 35] on link "UA" at bounding box center [1044, 38] width 20 height 16
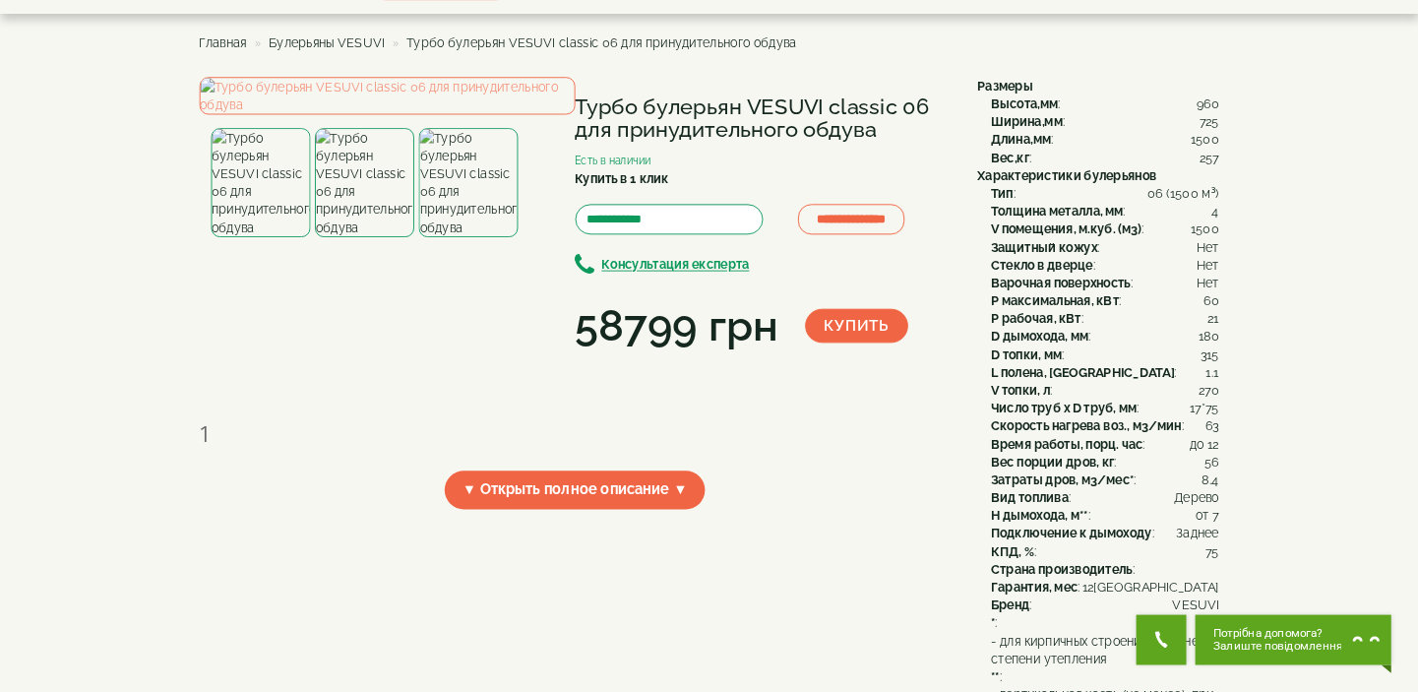
scroll to position [98, 0]
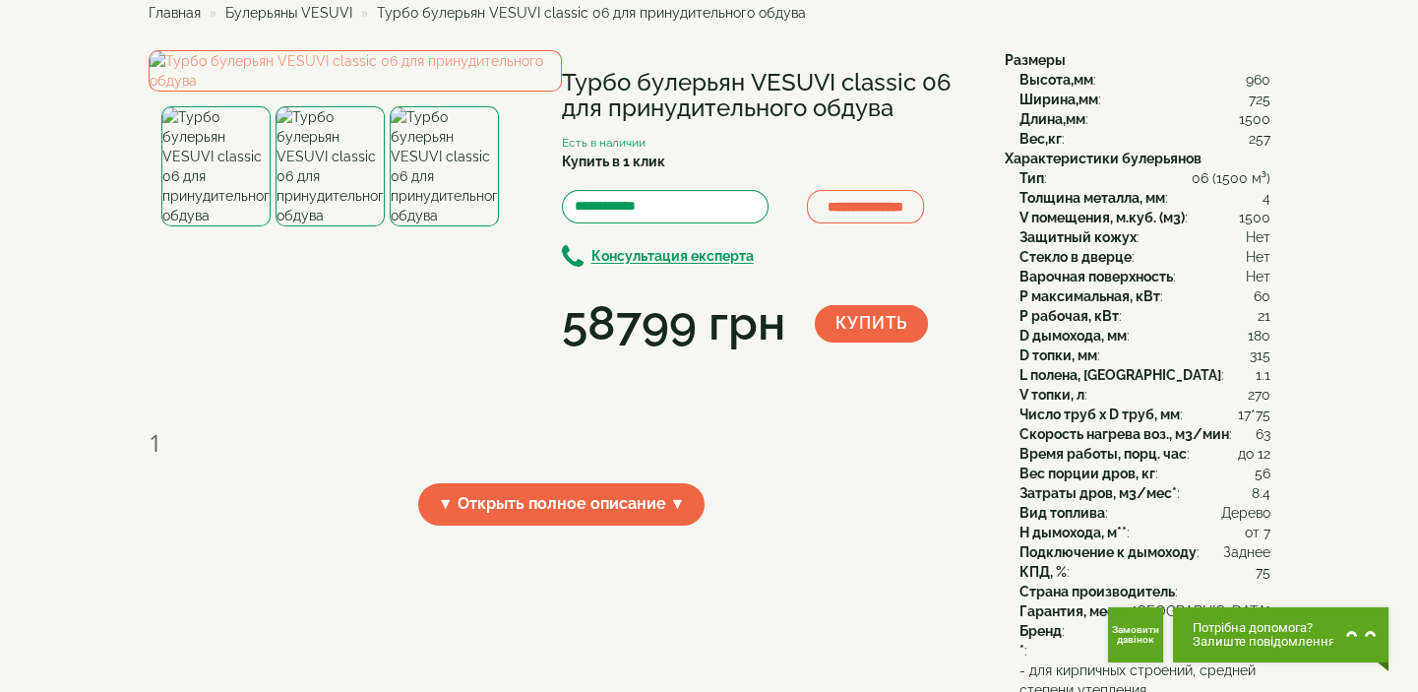
click at [981, 357] on div "**********" at bounding box center [570, 203] width 842 height 307
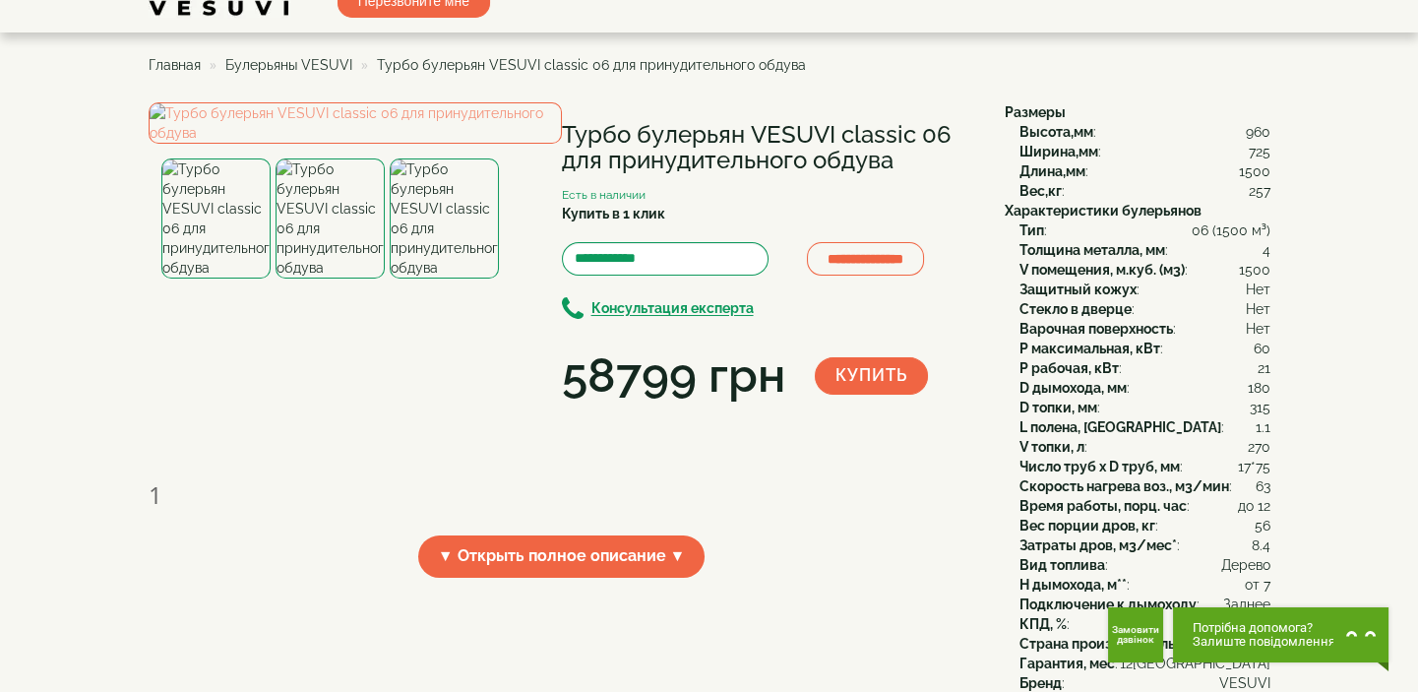
scroll to position [0, 0]
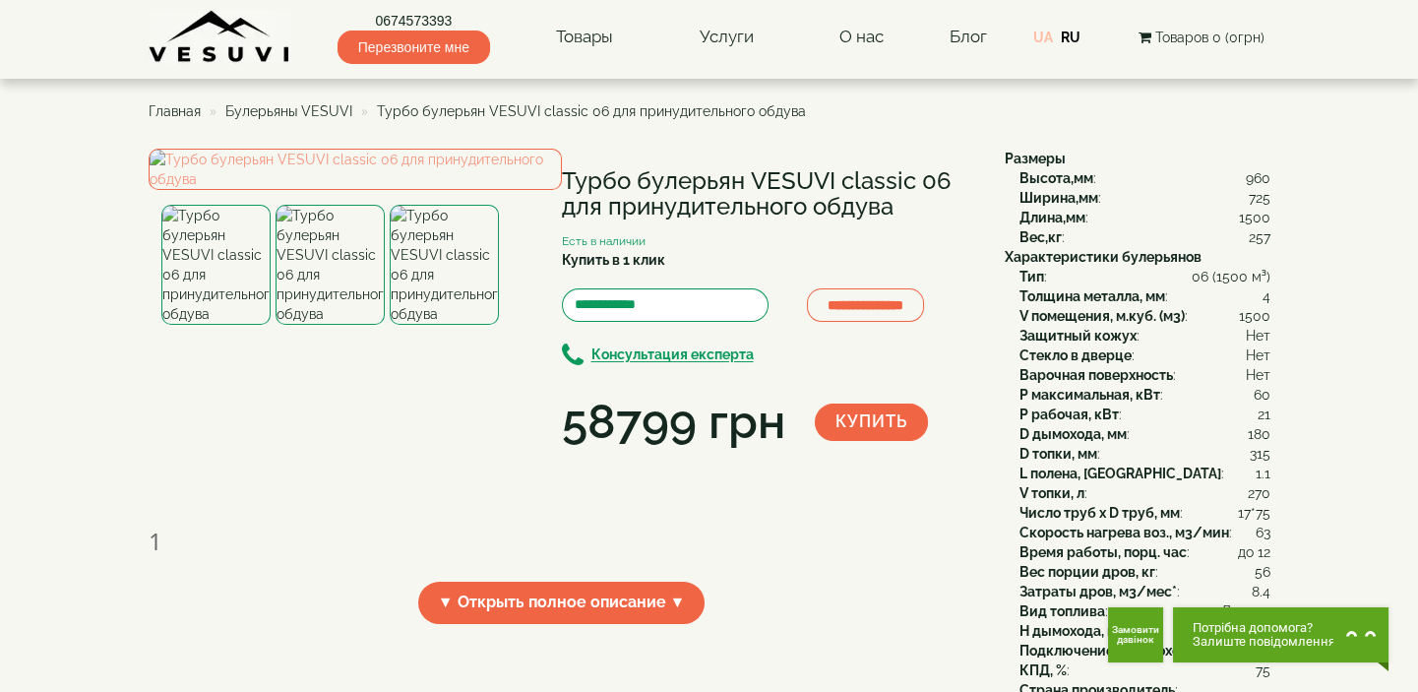
click at [1042, 33] on link "UA" at bounding box center [1044, 38] width 20 height 16
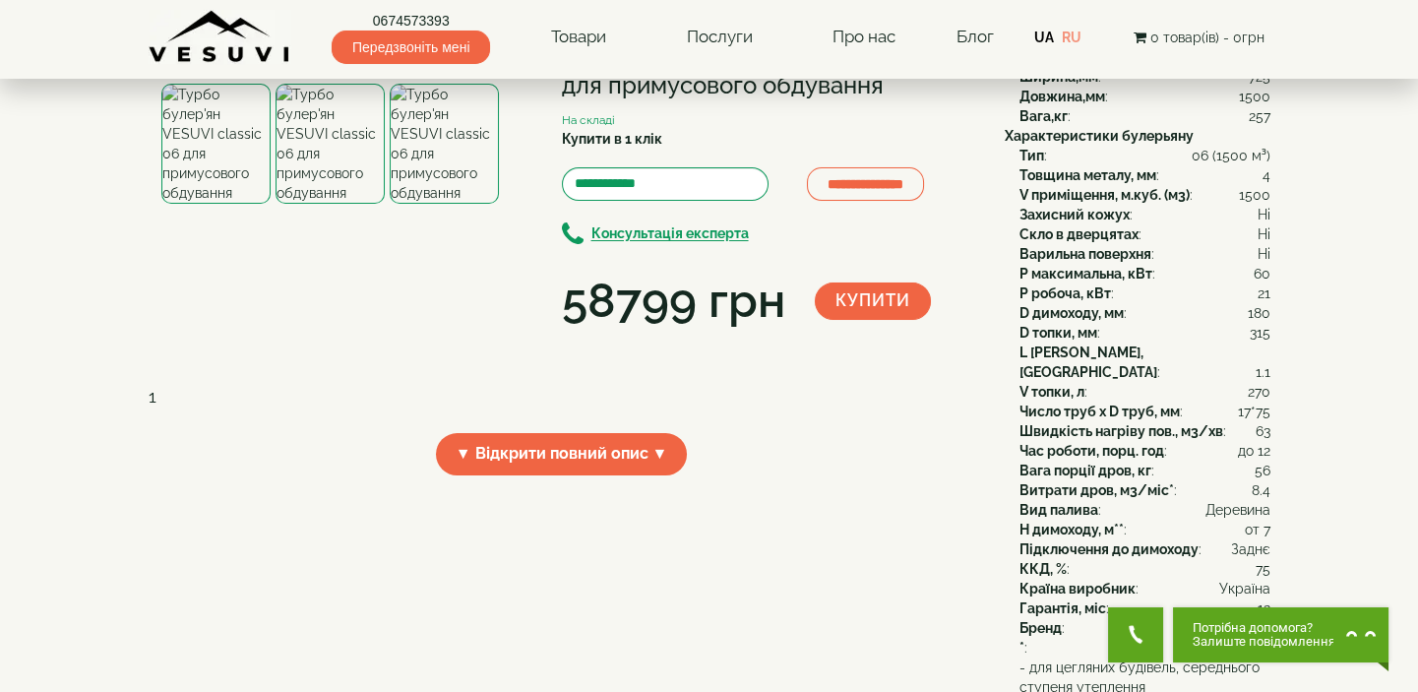
scroll to position [89, 0]
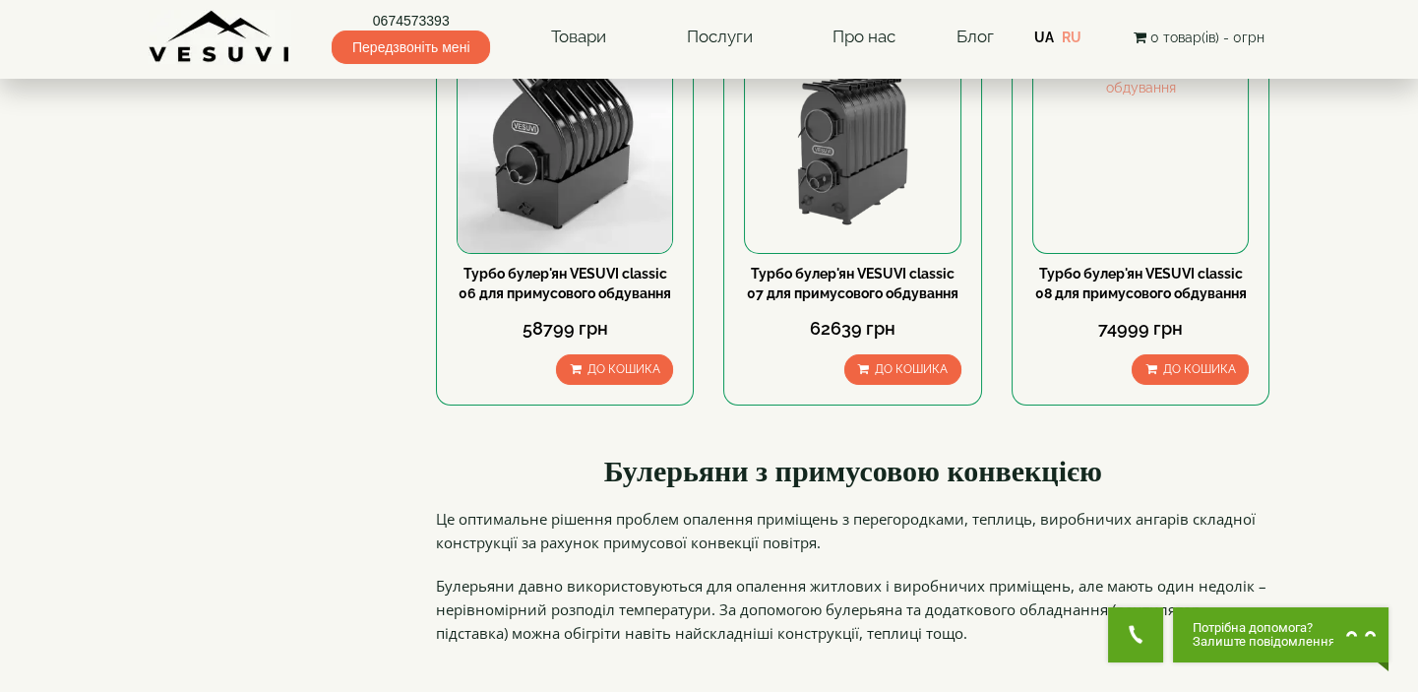
scroll to position [1073, 0]
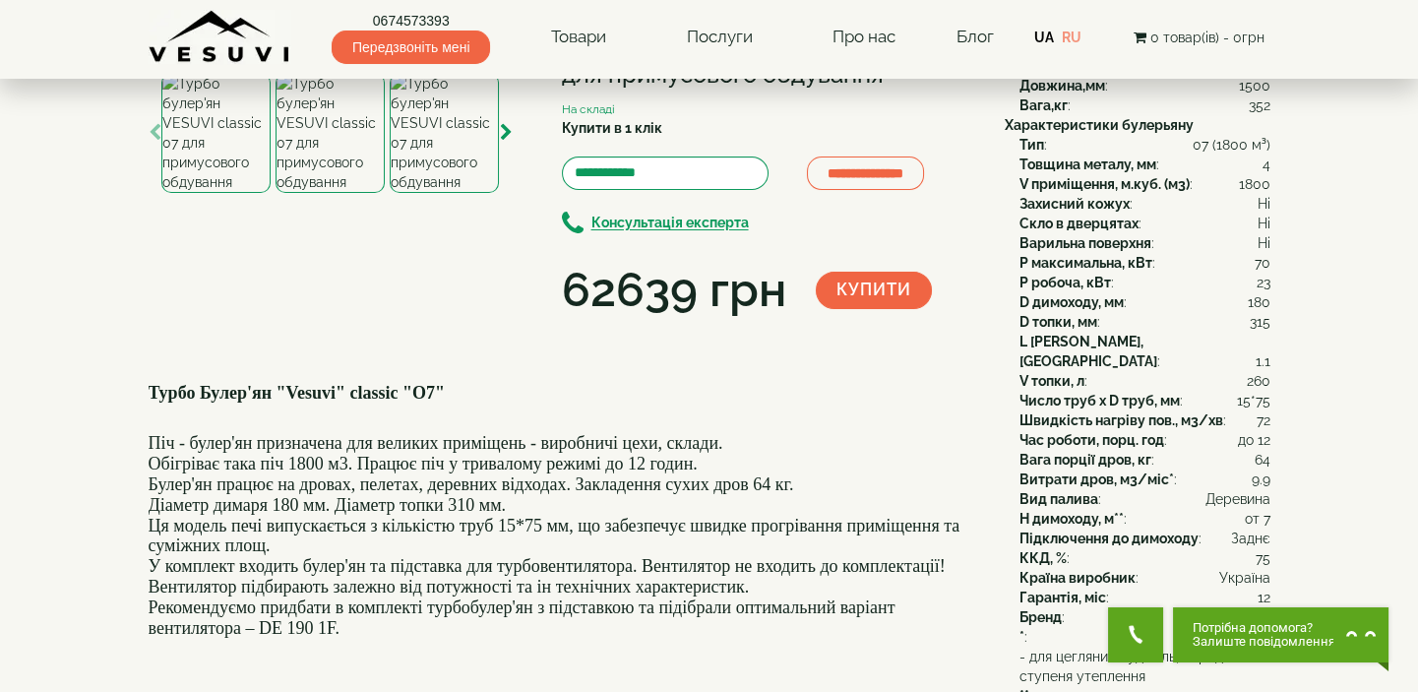
scroll to position [89, 0]
